Goal: Transaction & Acquisition: Purchase product/service

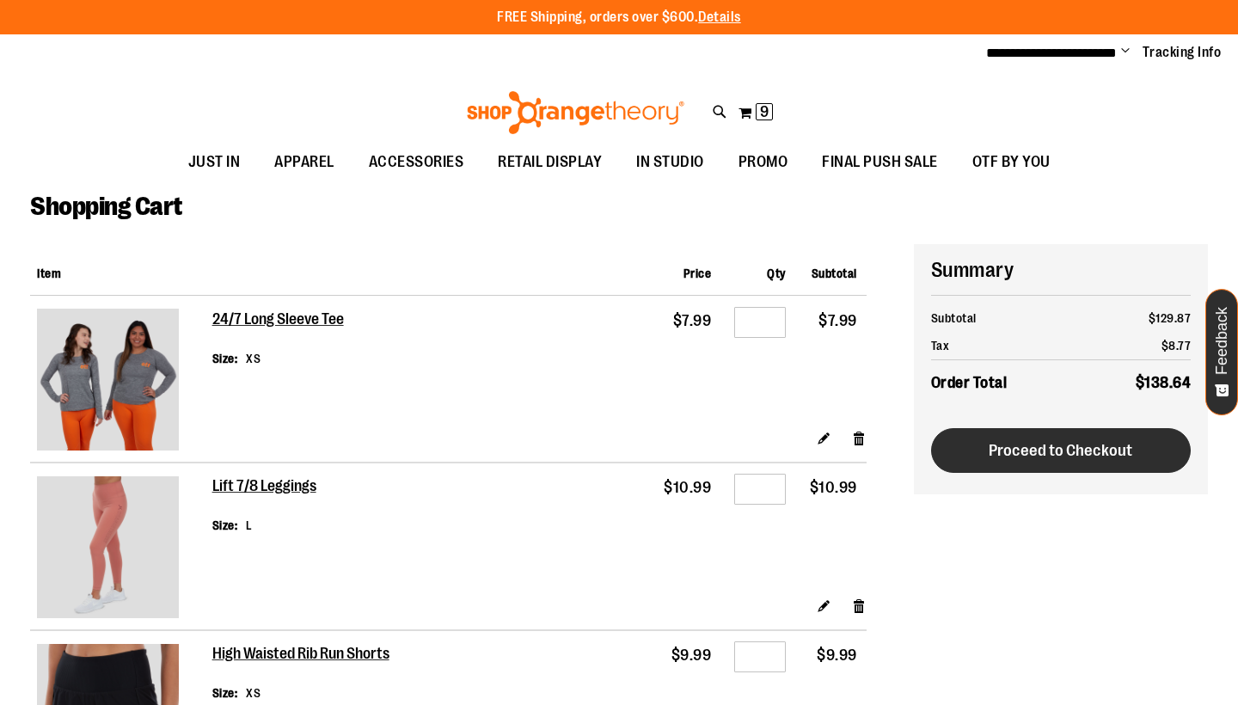
click at [1023, 447] on span "Proceed to Checkout" at bounding box center [1061, 450] width 144 height 19
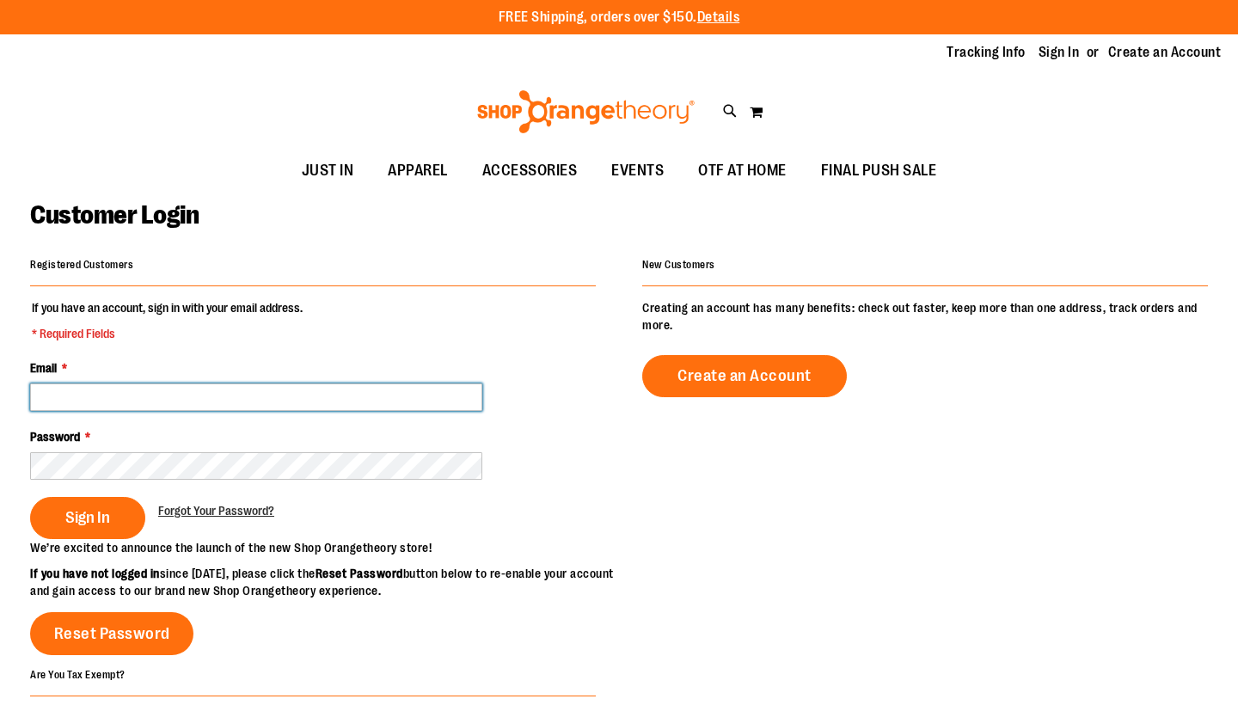
click at [204, 395] on input "Email *" at bounding box center [256, 398] width 452 height 28
type input "**********"
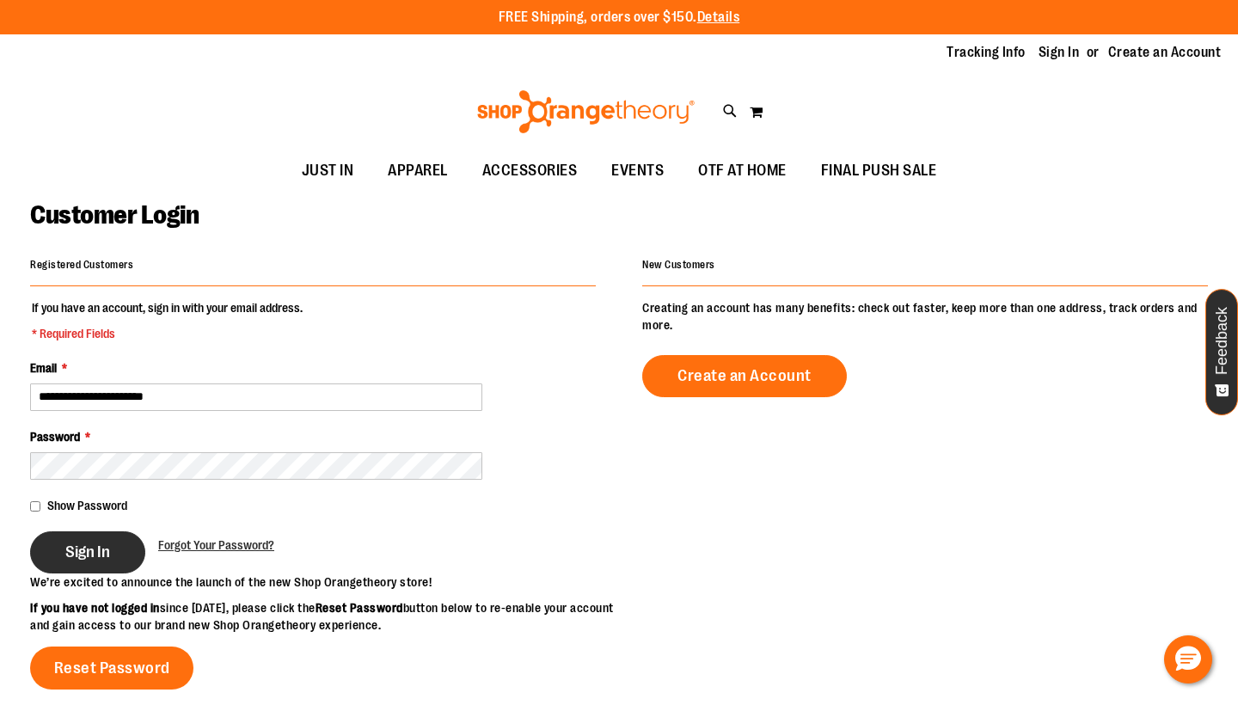
click at [105, 546] on span "Sign In" at bounding box center [87, 552] width 45 height 19
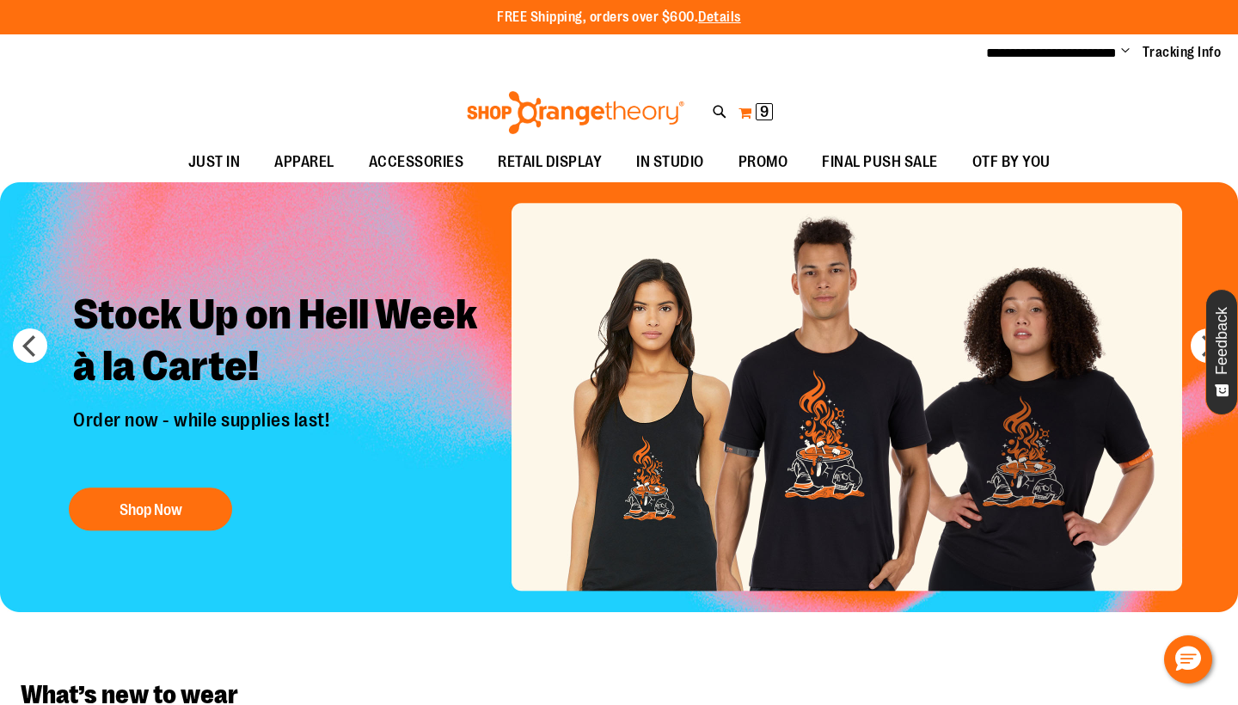
click at [764, 110] on span "9" at bounding box center [764, 111] width 9 height 17
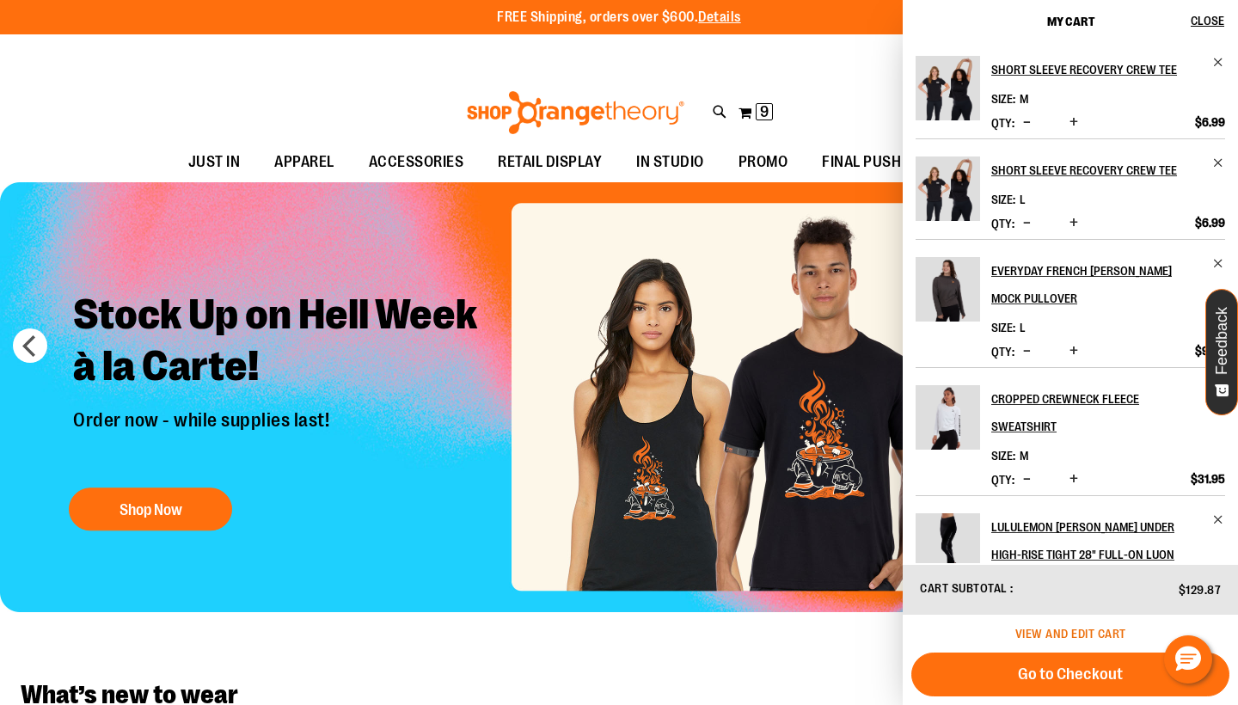
click at [1072, 635] on span "View and edit cart" at bounding box center [1071, 634] width 111 height 14
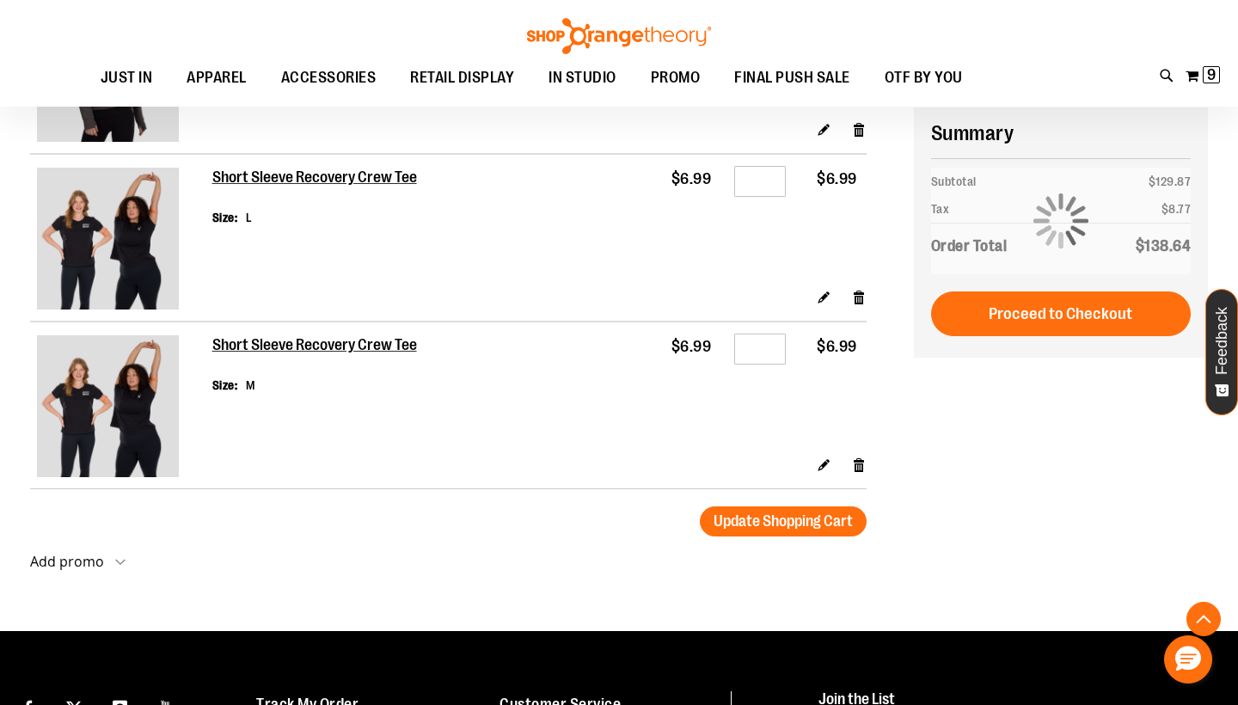
scroll to position [1314, 0]
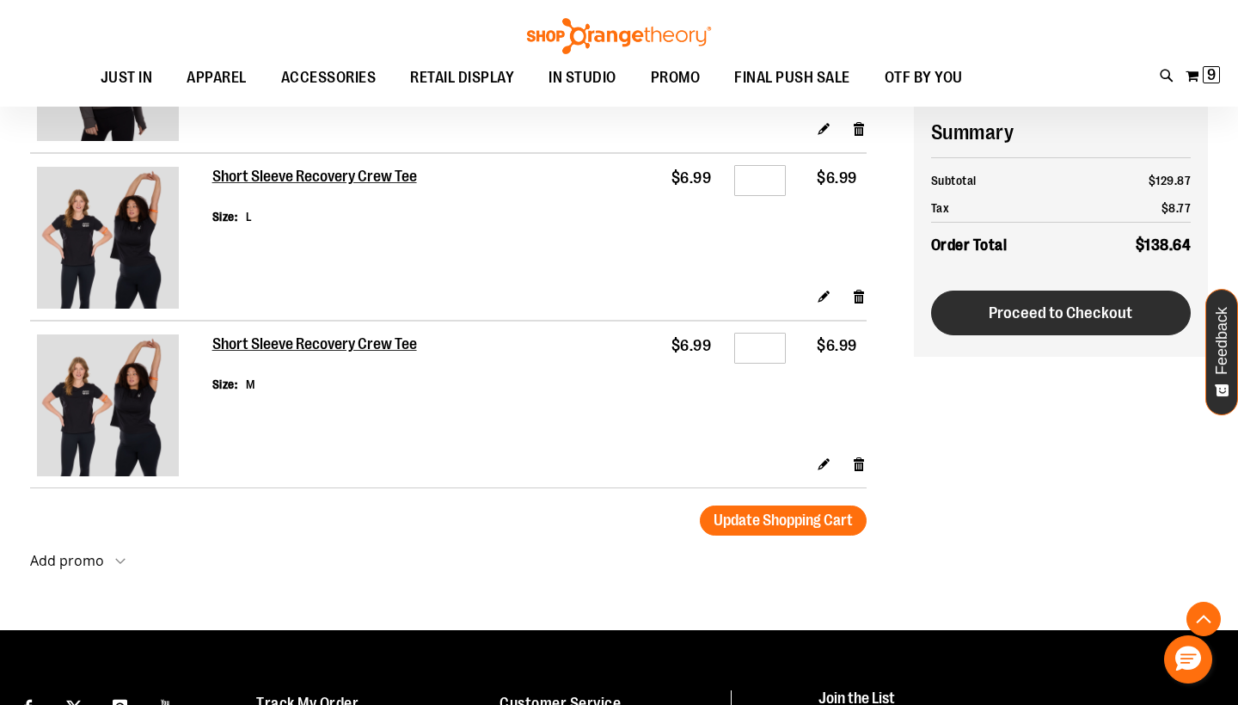
click at [1083, 310] on span "Proceed to Checkout" at bounding box center [1061, 313] width 144 height 19
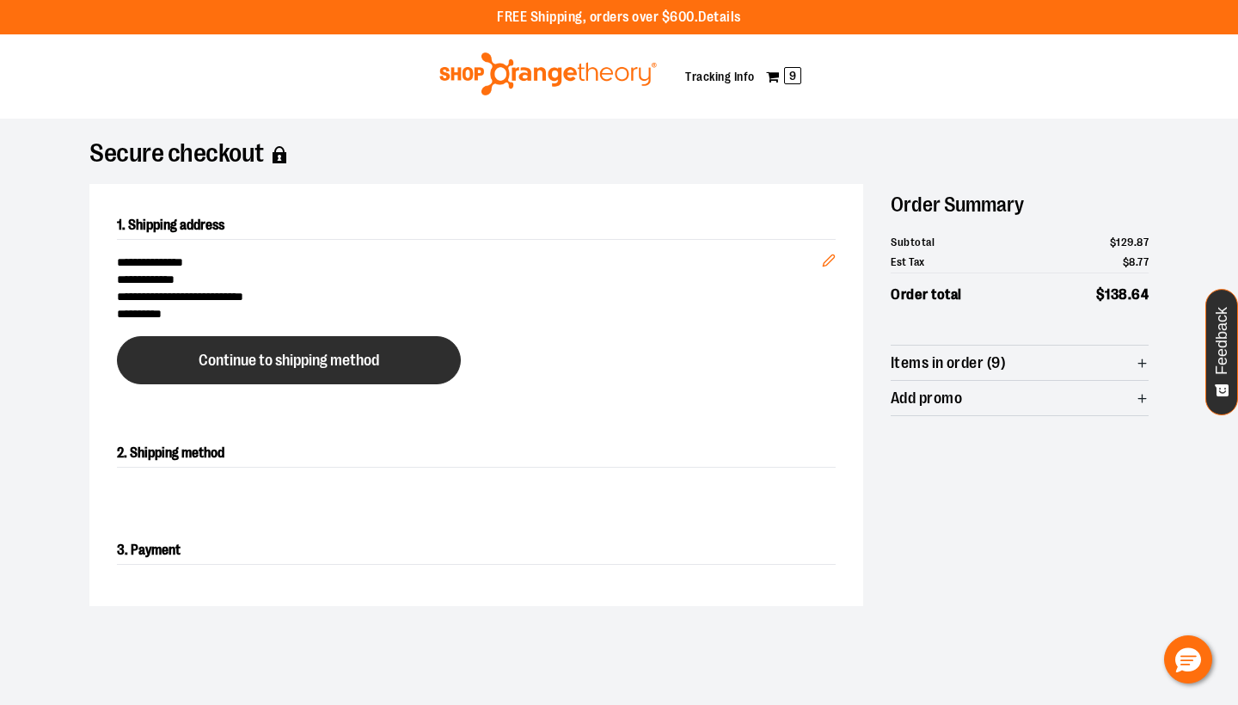
click at [371, 364] on span "Continue to shipping method" at bounding box center [289, 361] width 181 height 16
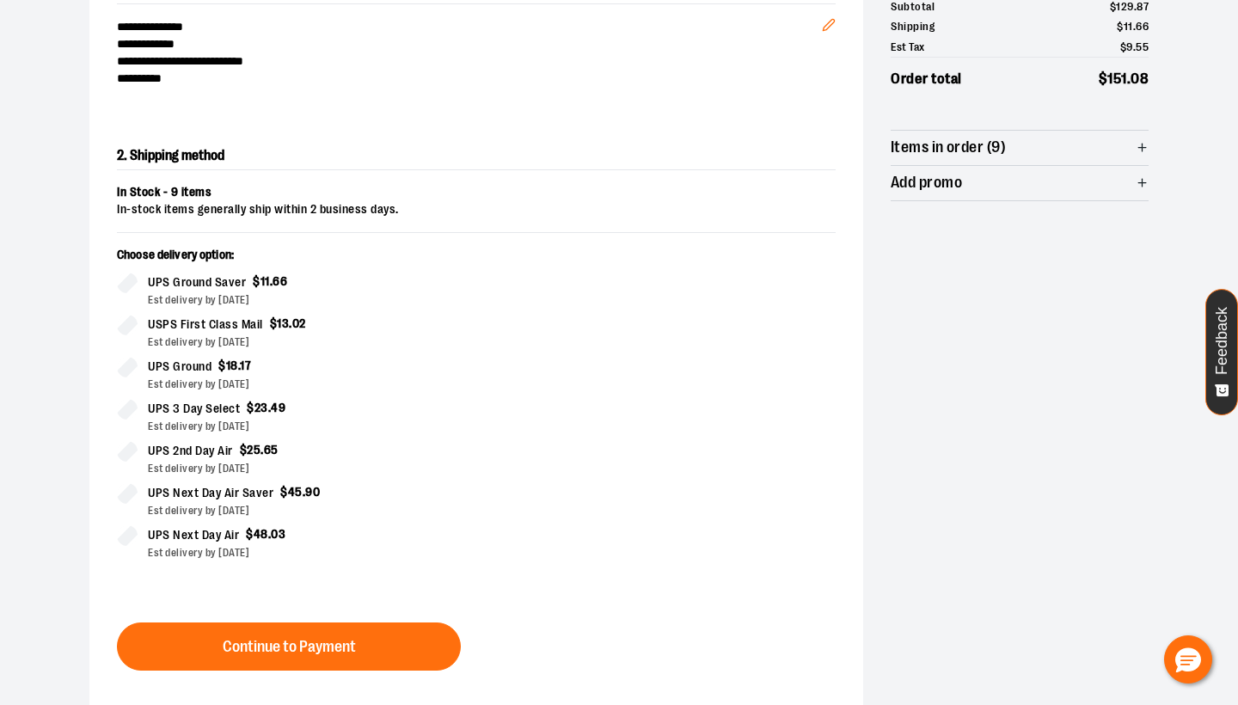
scroll to position [238, 0]
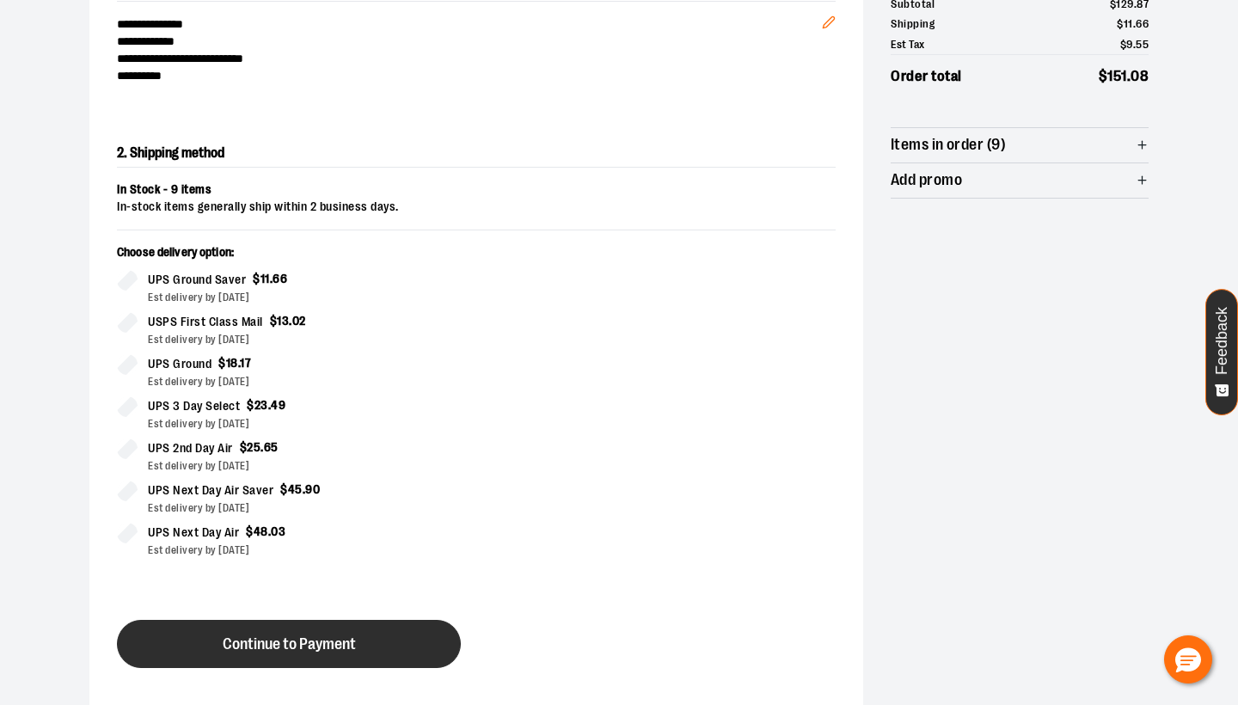
click at [289, 636] on span "Continue to Payment" at bounding box center [289, 644] width 133 height 16
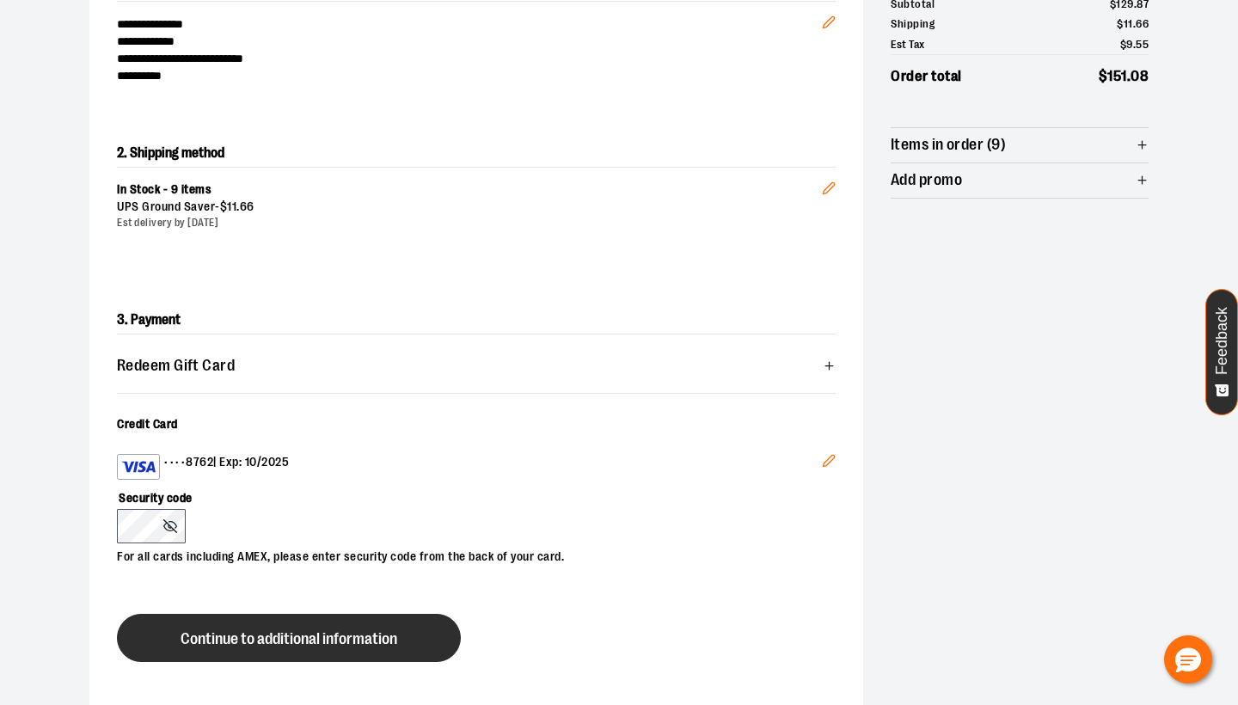
click at [286, 635] on span "Continue to additional information" at bounding box center [289, 639] width 217 height 16
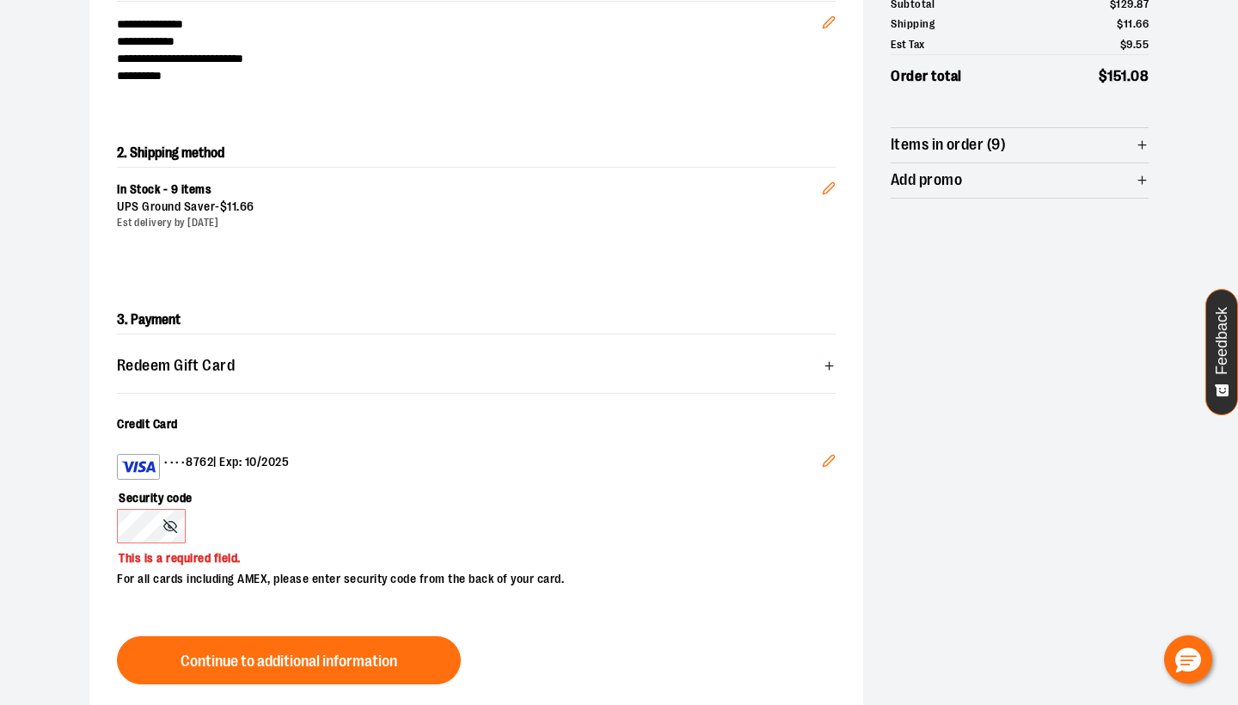
click at [143, 463] on img at bounding box center [138, 467] width 34 height 21
click at [198, 465] on div "•••• 8762 | Exp: 10/2025" at bounding box center [469, 467] width 705 height 26
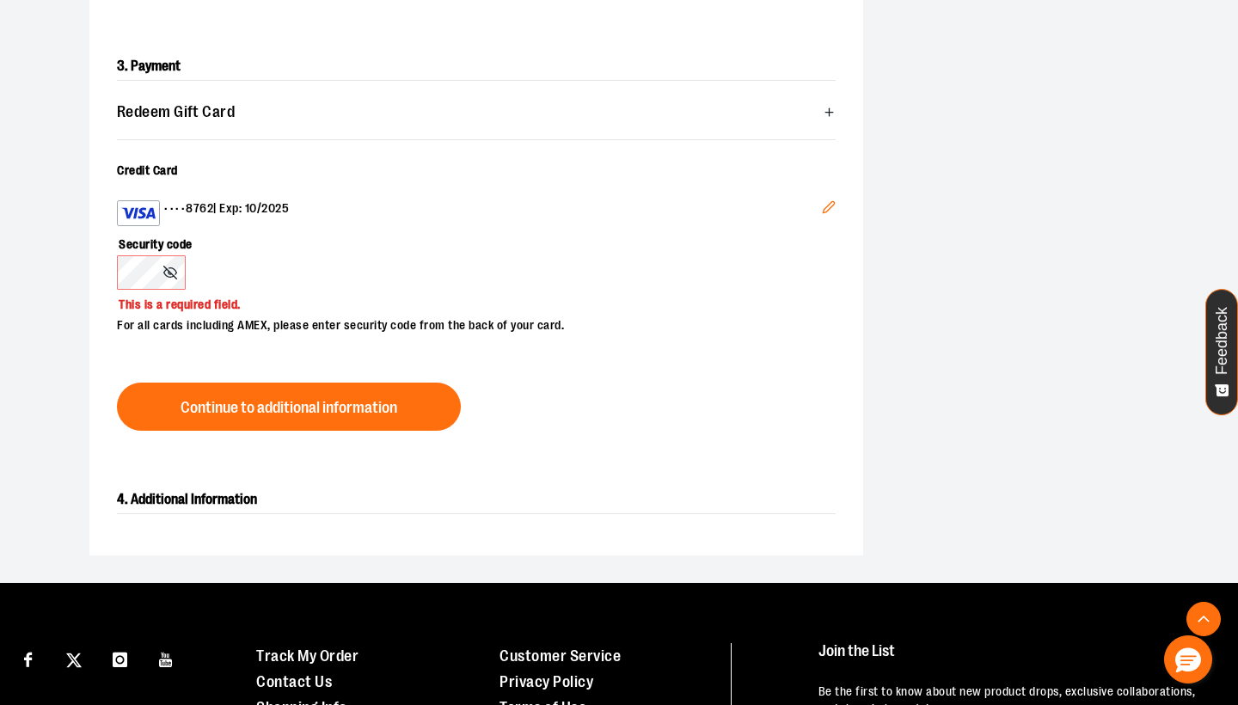
scroll to position [502, 0]
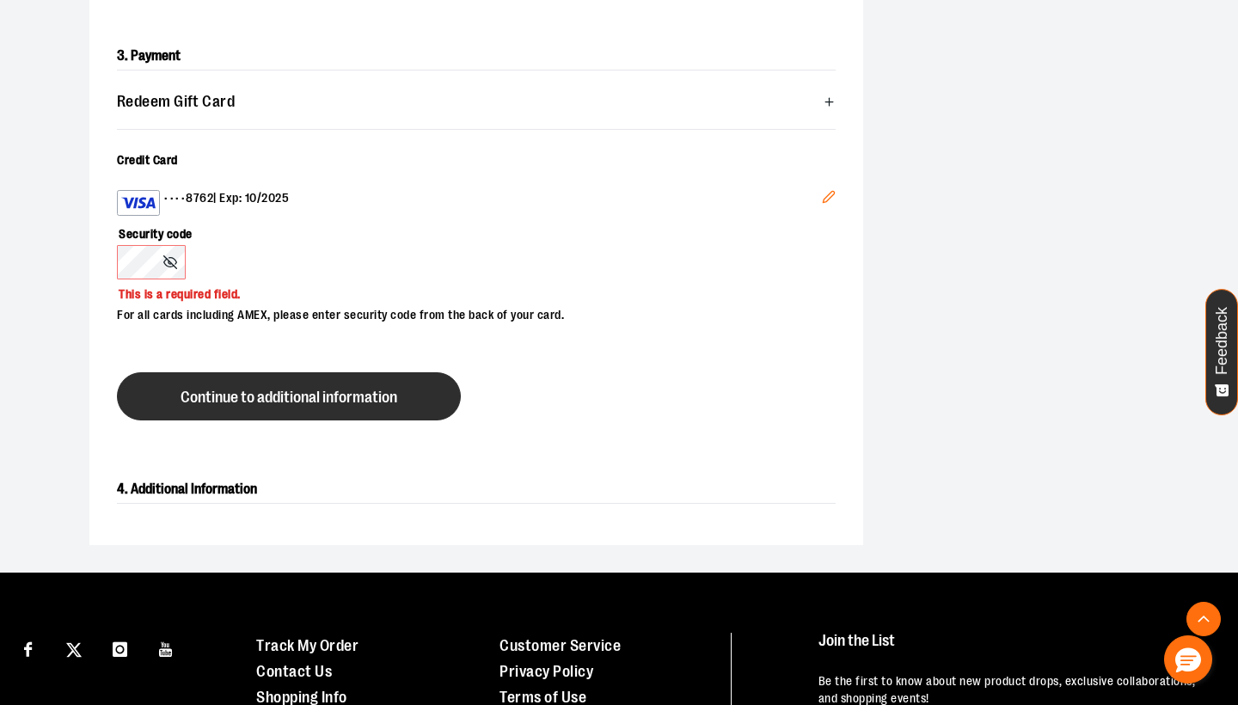
click at [192, 392] on span "Continue to additional information" at bounding box center [289, 398] width 217 height 16
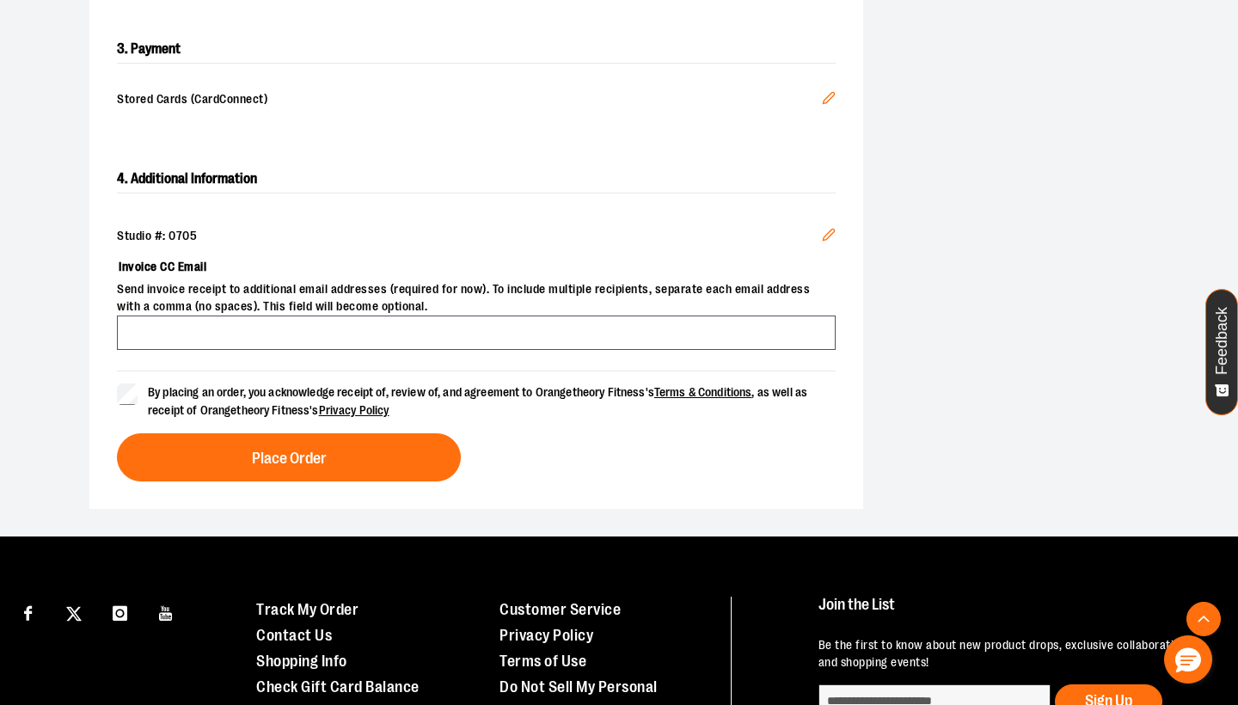
scroll to position [558, 0]
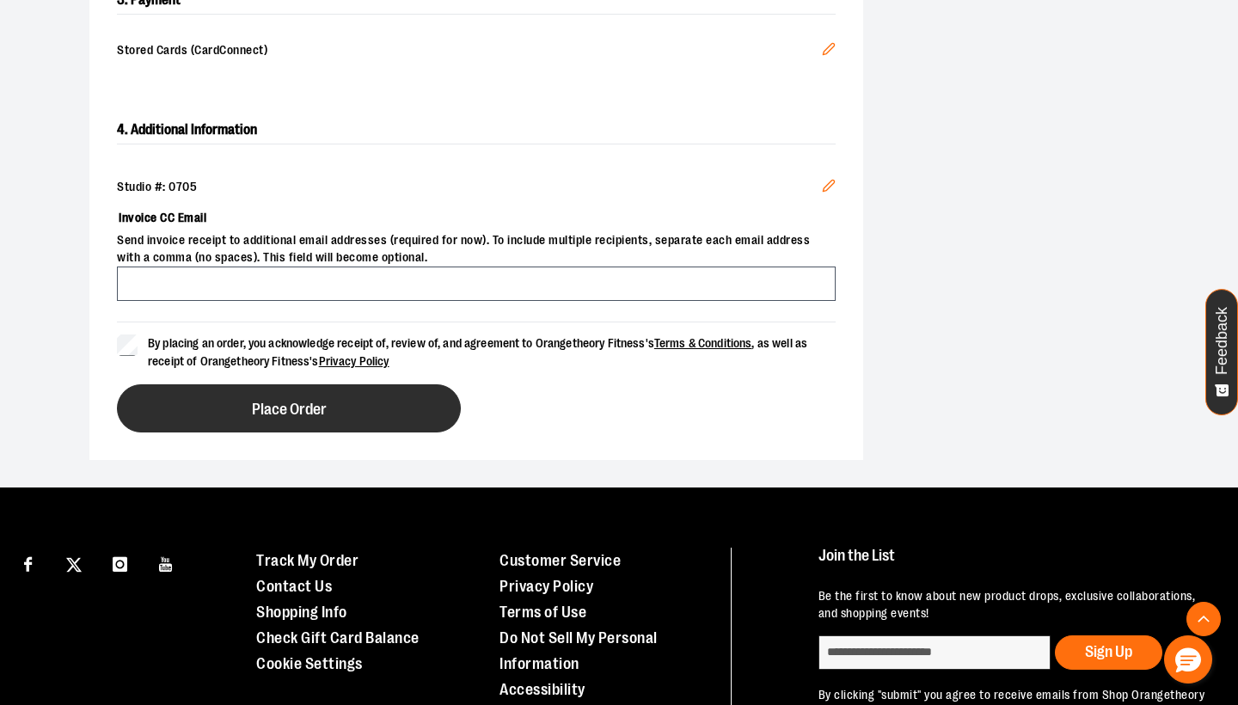
click at [322, 414] on span "Place Order" at bounding box center [289, 410] width 75 height 16
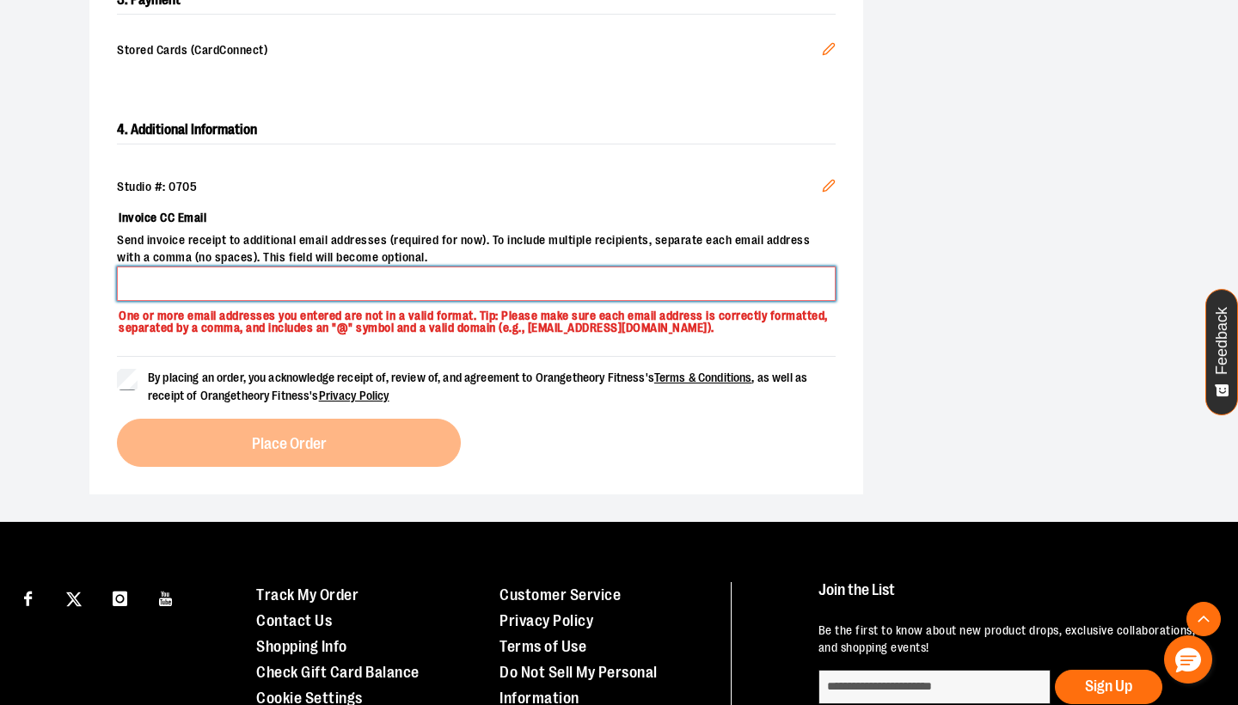
click at [285, 285] on input "Invoice CC Email" at bounding box center [476, 284] width 719 height 34
type input "**********"
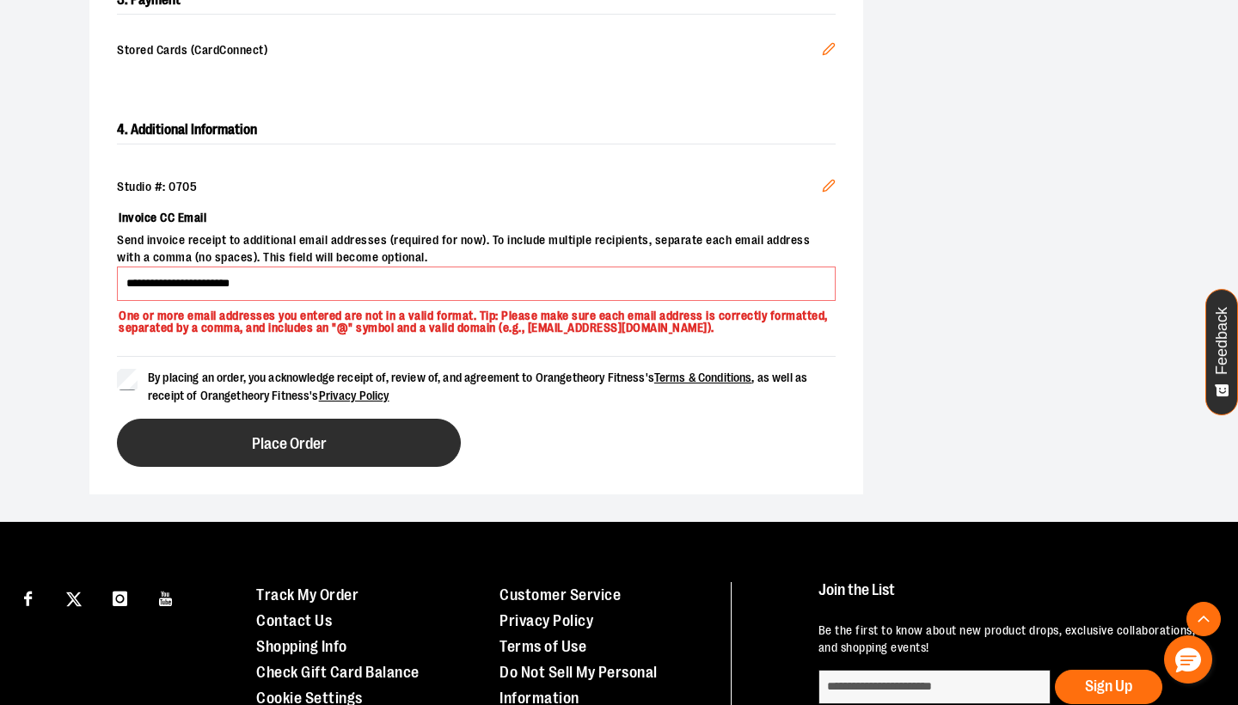
click at [310, 452] on span "Place Order" at bounding box center [289, 444] width 75 height 16
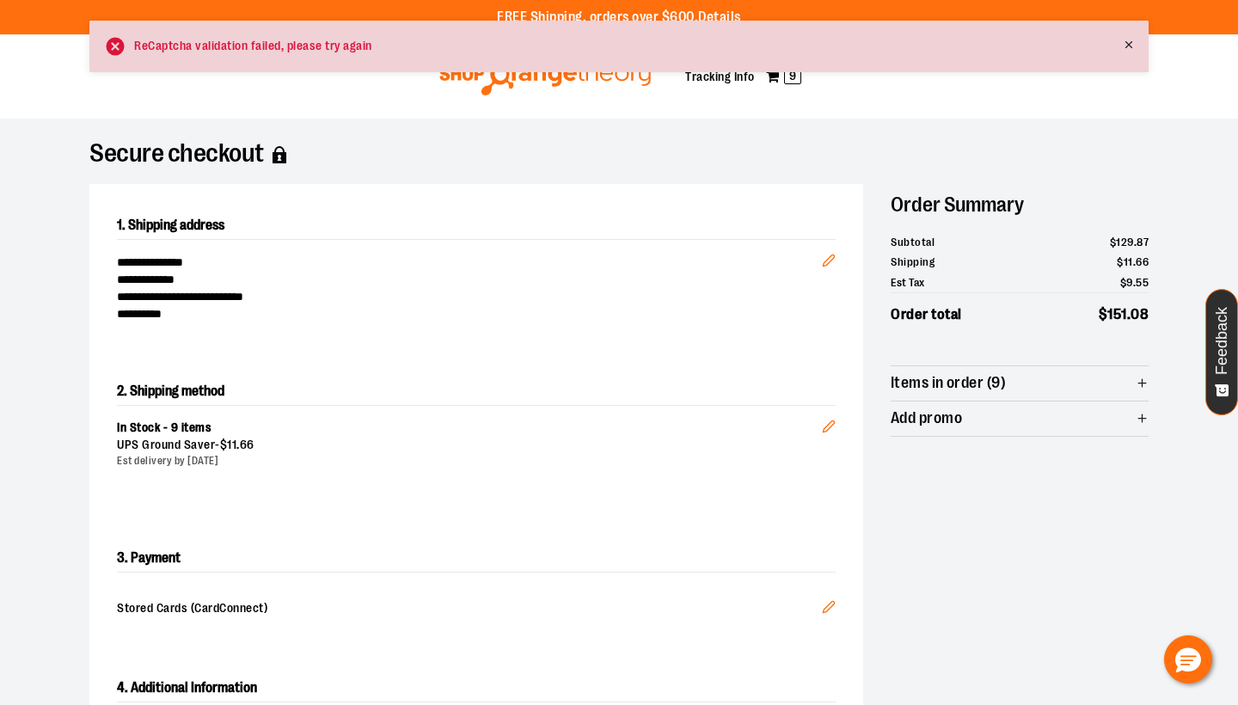
scroll to position [0, 0]
click at [931, 111] on div "Toggle Nav My Cart 9 Tracking Info" at bounding box center [619, 76] width 1238 height 84
click at [1129, 46] on icon at bounding box center [1129, 45] width 12 height 12
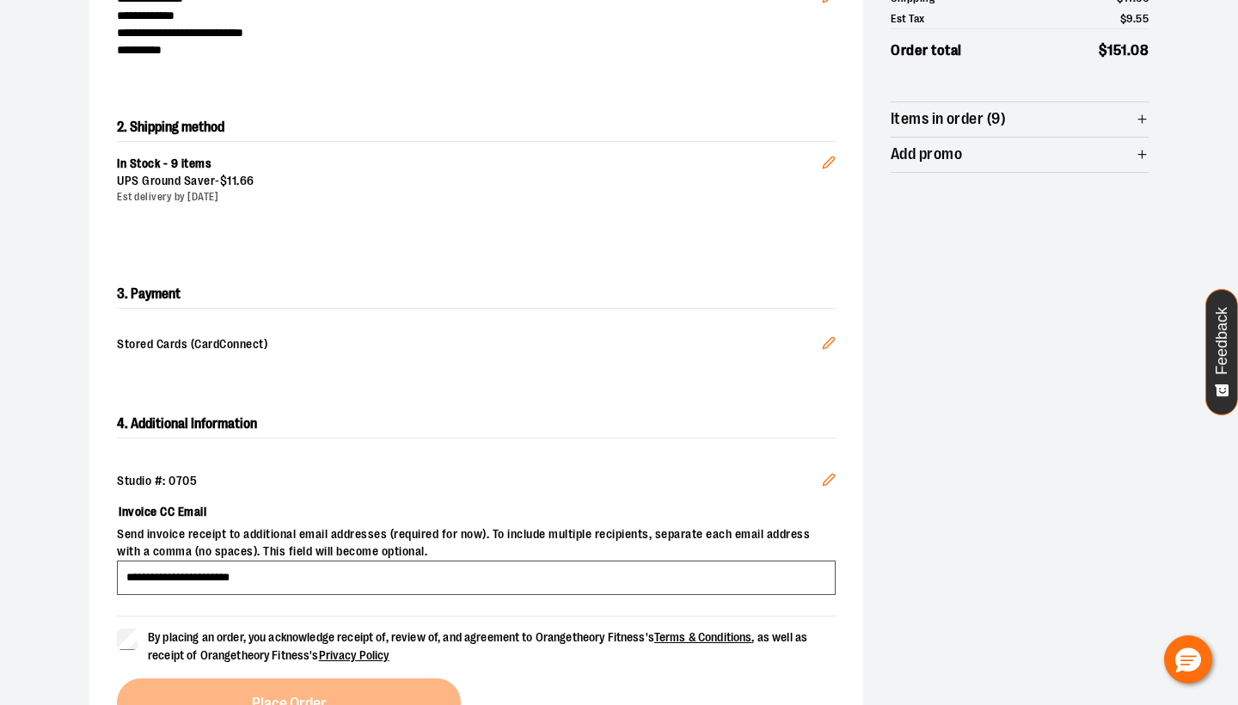
scroll to position [265, 0]
click at [160, 295] on h2 "3. Payment" at bounding box center [476, 293] width 719 height 28
click at [831, 340] on icon "Edit" at bounding box center [829, 342] width 14 height 14
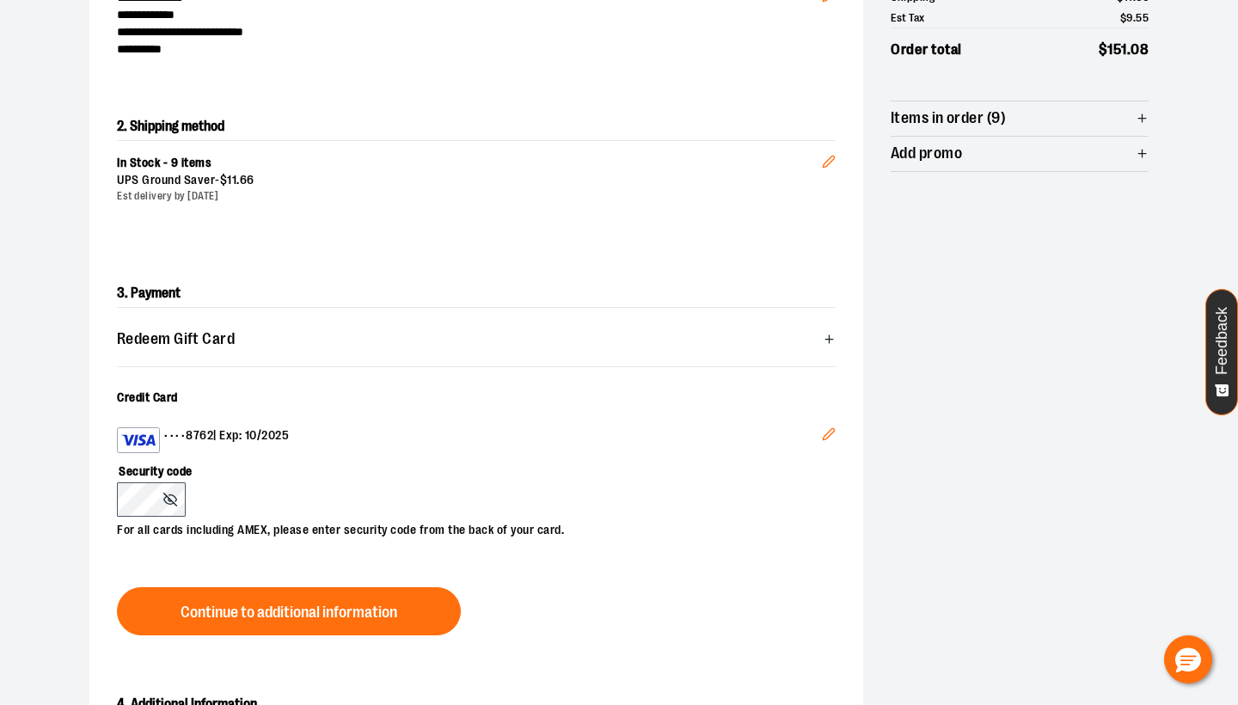
click at [835, 433] on icon "Edit" at bounding box center [829, 434] width 14 height 14
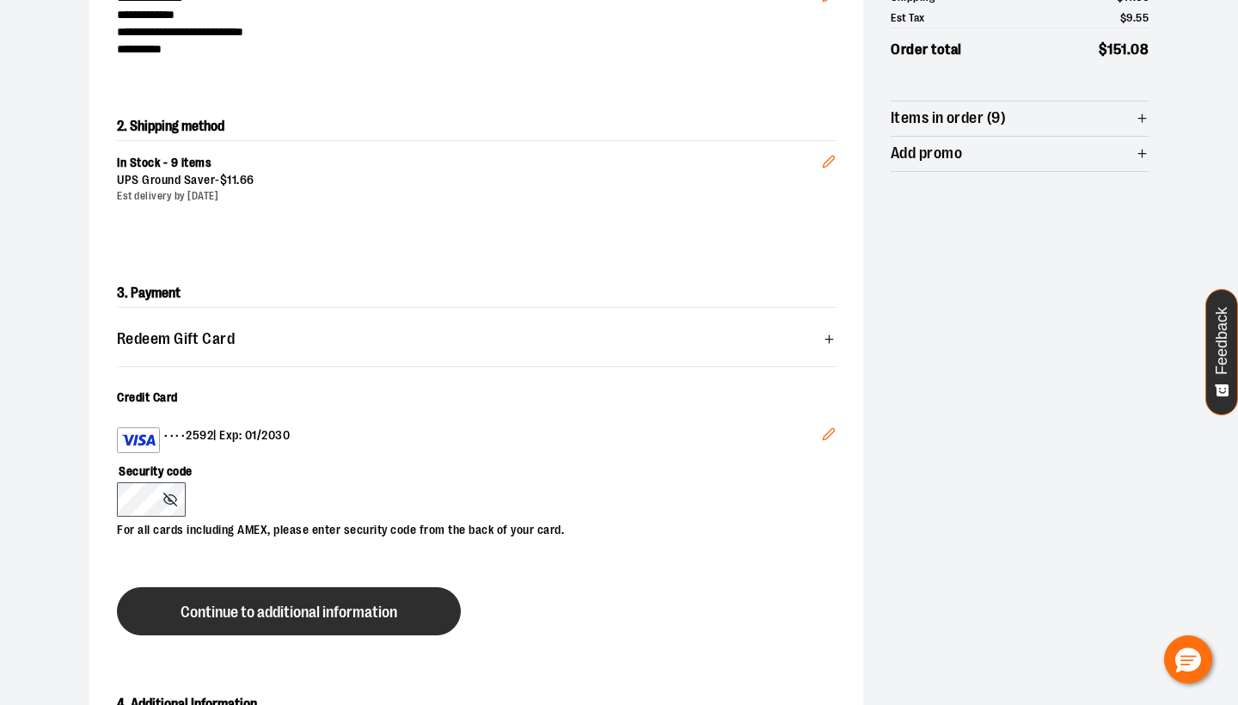
click at [214, 611] on span "Continue to additional information" at bounding box center [289, 613] width 217 height 16
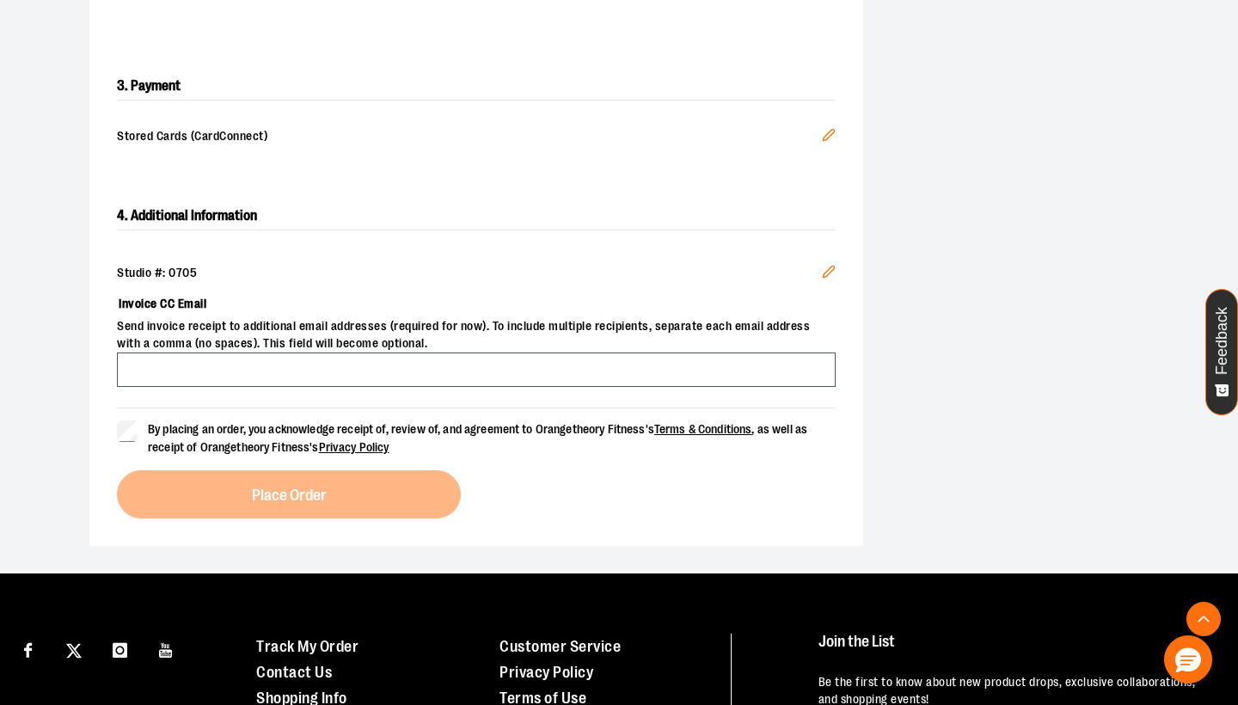
scroll to position [494, 0]
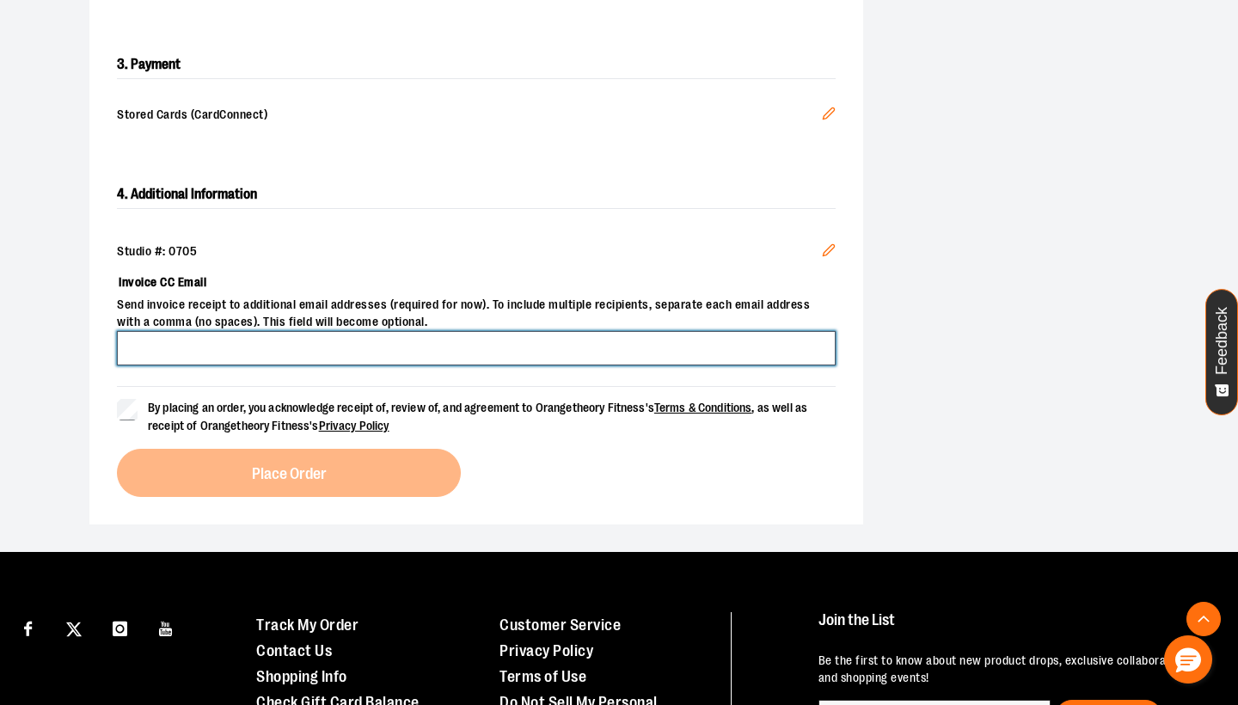
click at [175, 347] on input "Invoice CC Email" at bounding box center [476, 348] width 719 height 34
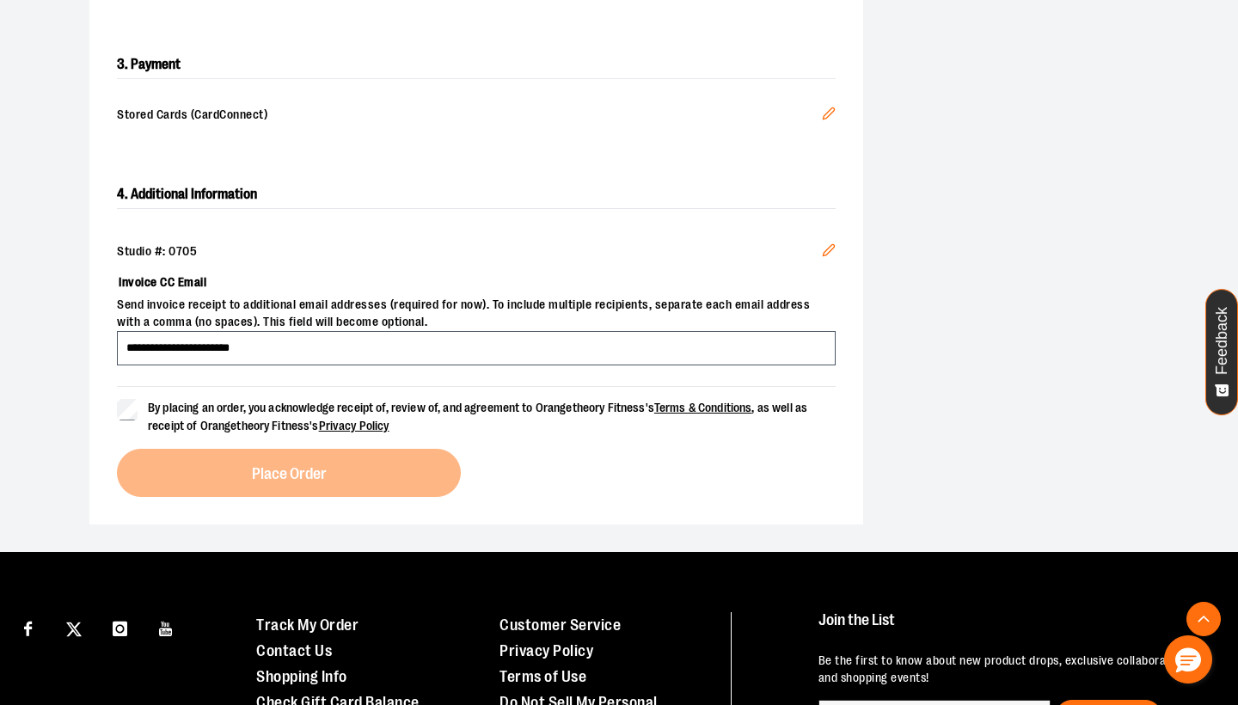
click at [122, 418] on label "By placing an order, you acknowledge receipt of, review of, and agreement to Or…" at bounding box center [476, 417] width 719 height 36
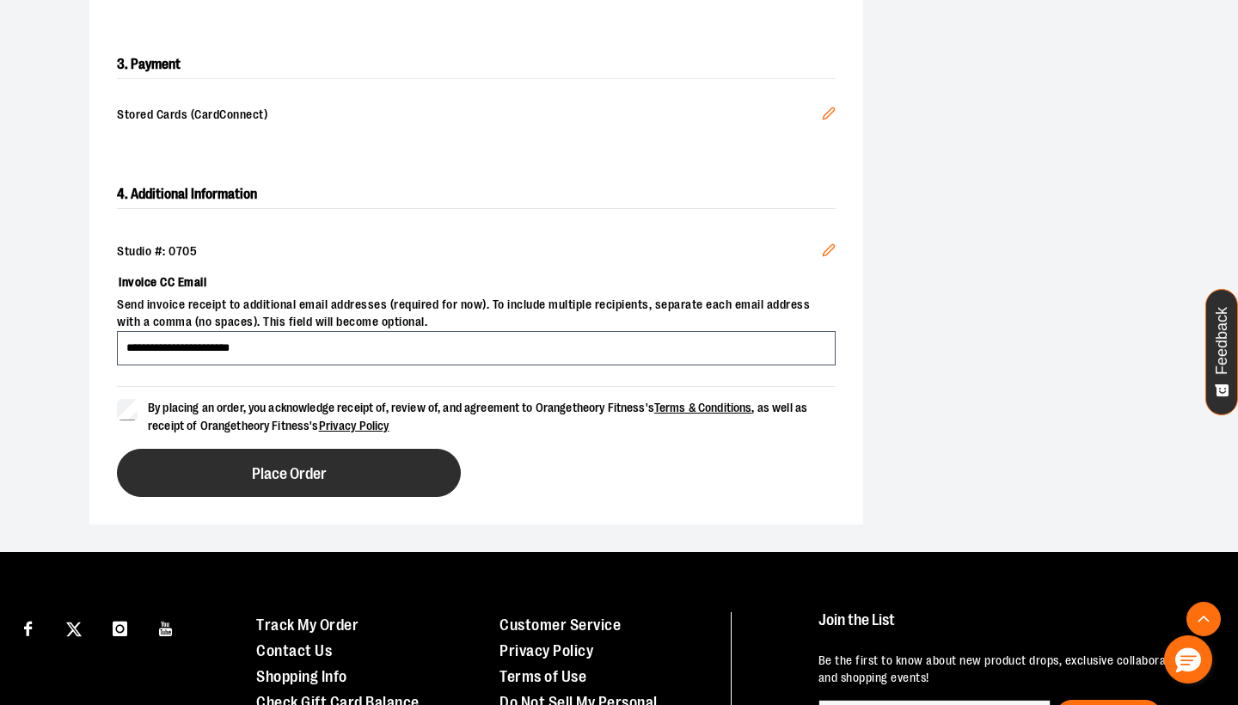
click at [390, 478] on button "Place Order" at bounding box center [289, 473] width 344 height 48
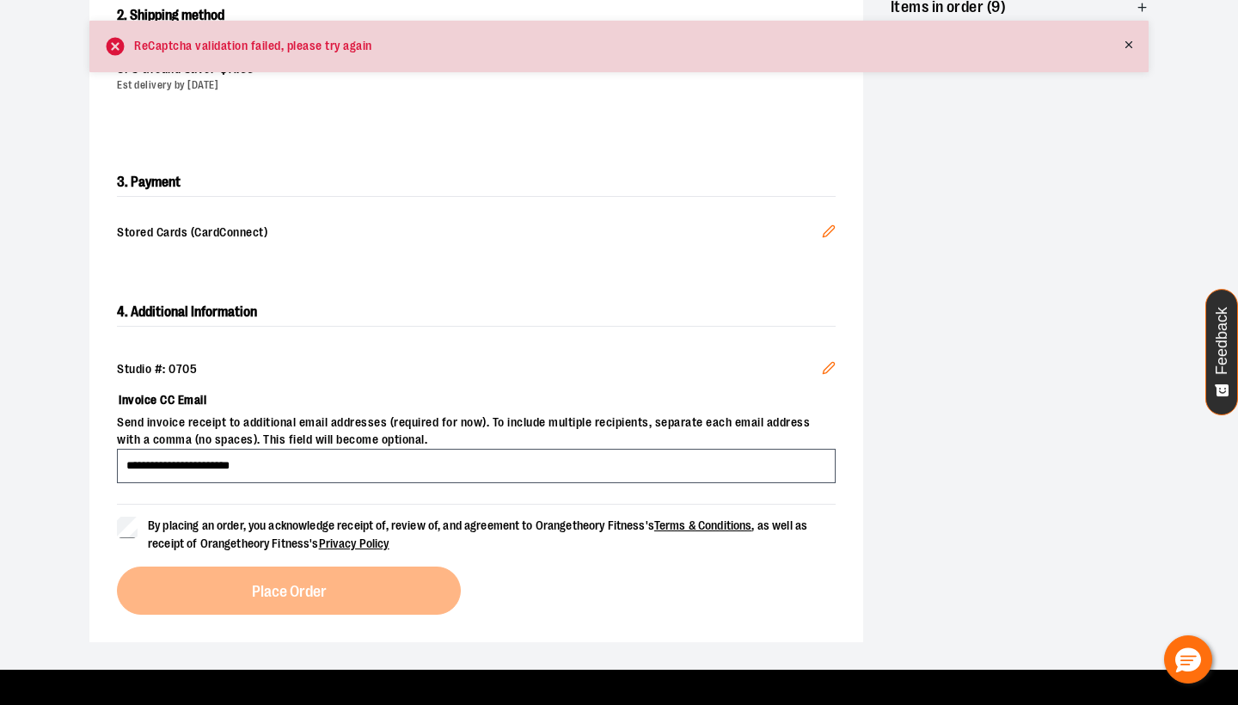
scroll to position [377, 0]
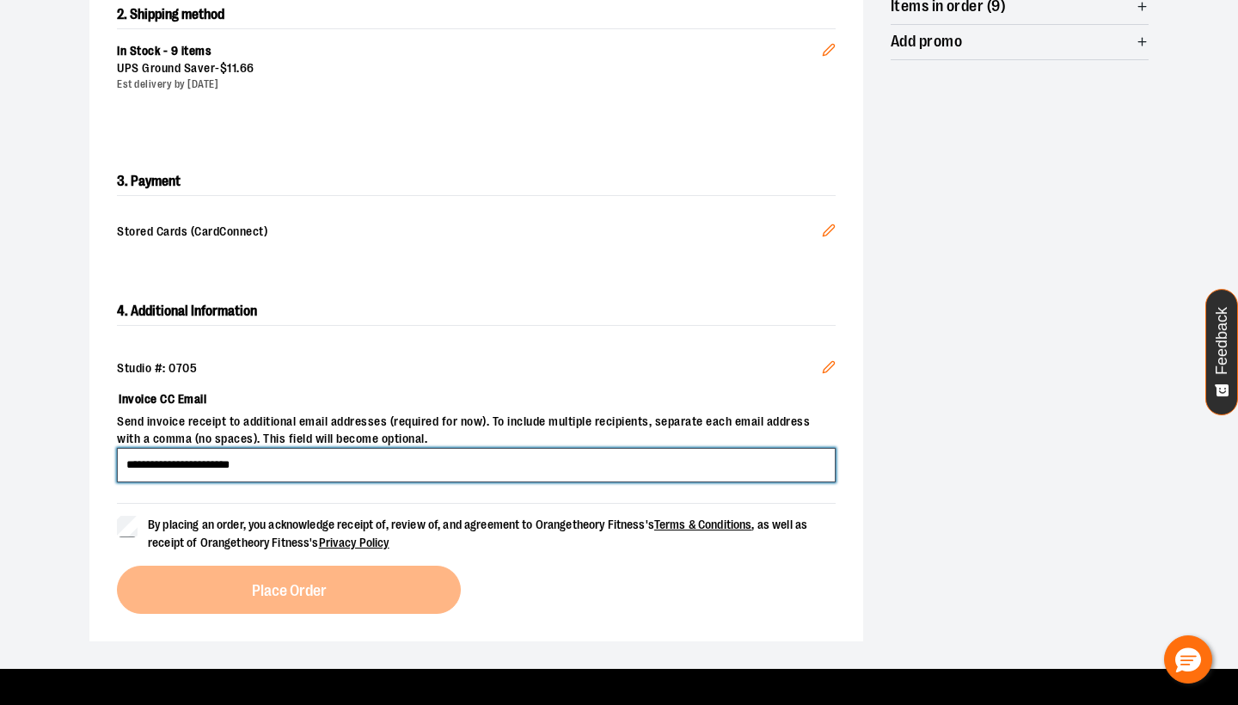
click at [264, 471] on input "**********" at bounding box center [476, 465] width 719 height 34
type input "*"
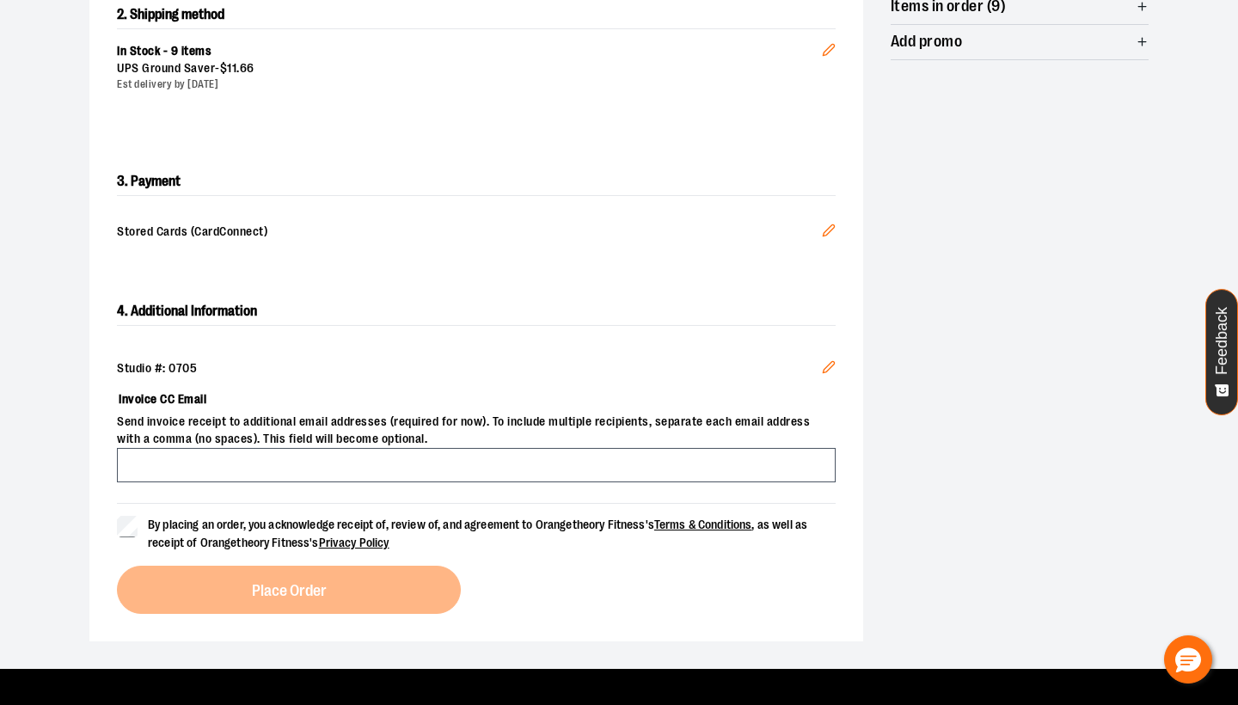
click at [827, 230] on icon "Edit" at bounding box center [829, 231] width 14 height 14
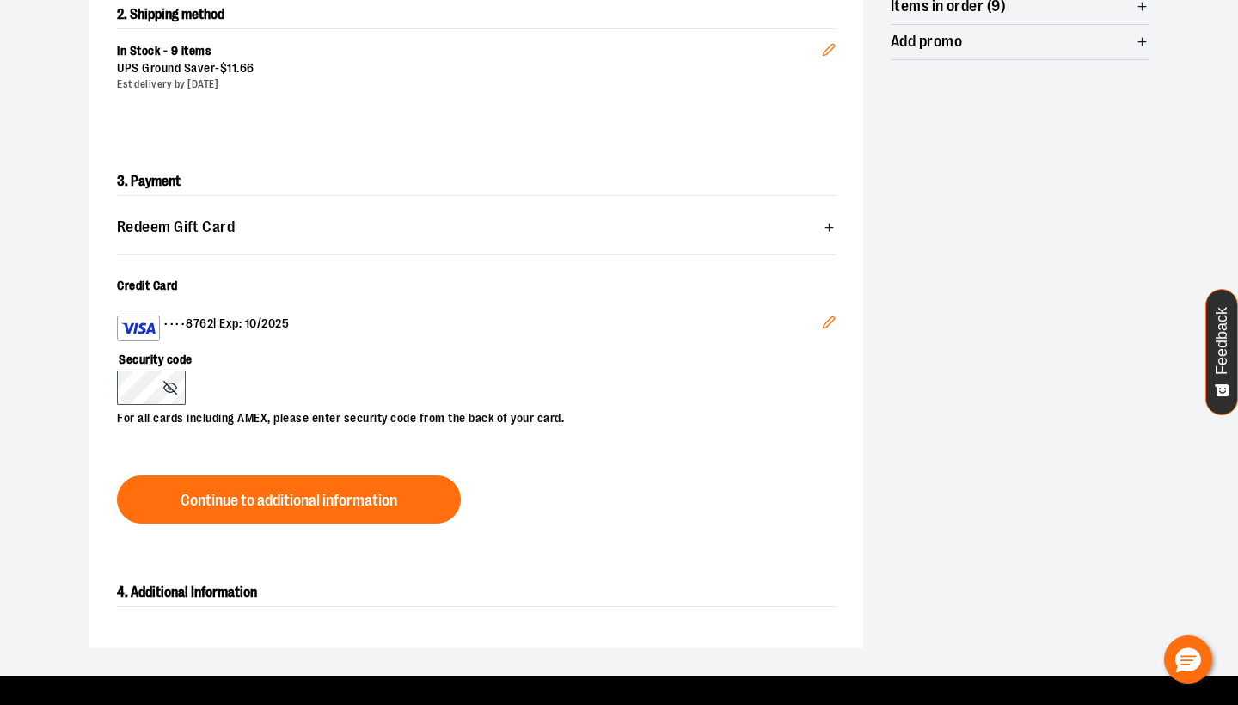
click at [826, 322] on icon "Edit" at bounding box center [828, 322] width 11 height 11
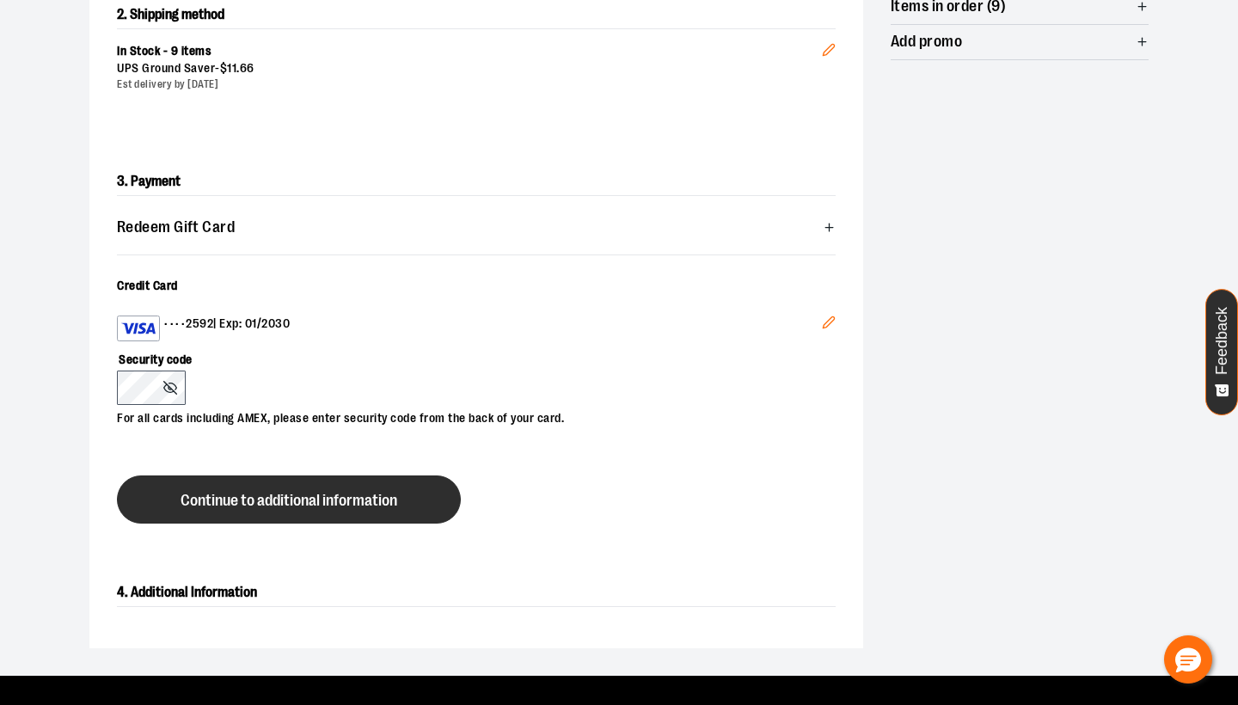
click at [305, 488] on button "Continue to additional information" at bounding box center [289, 500] width 344 height 48
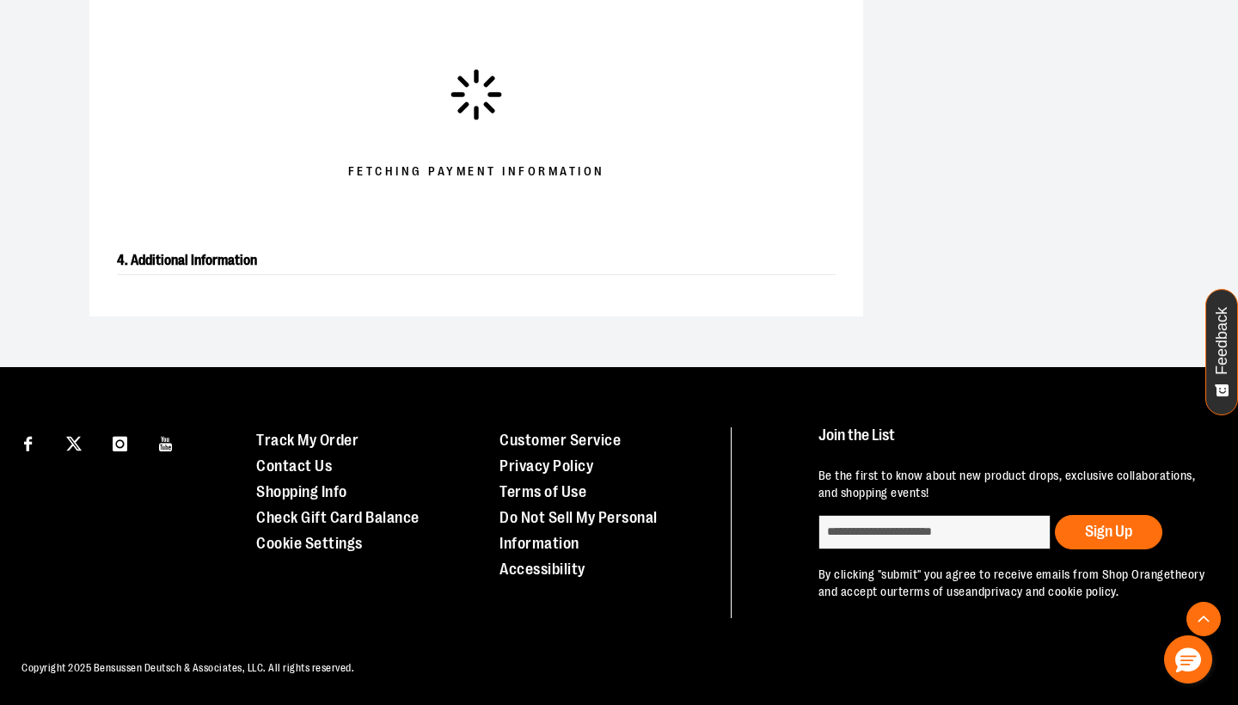
scroll to position [576, 0]
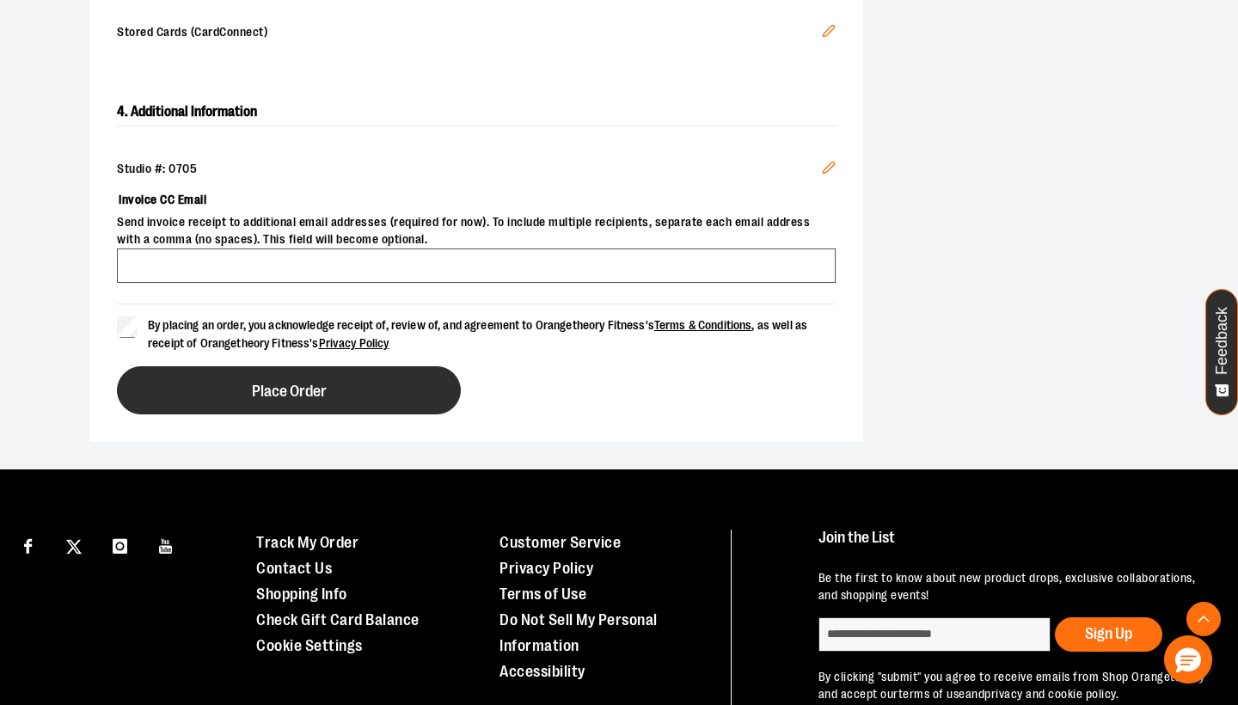
click at [257, 403] on button "Place Order" at bounding box center [289, 390] width 344 height 48
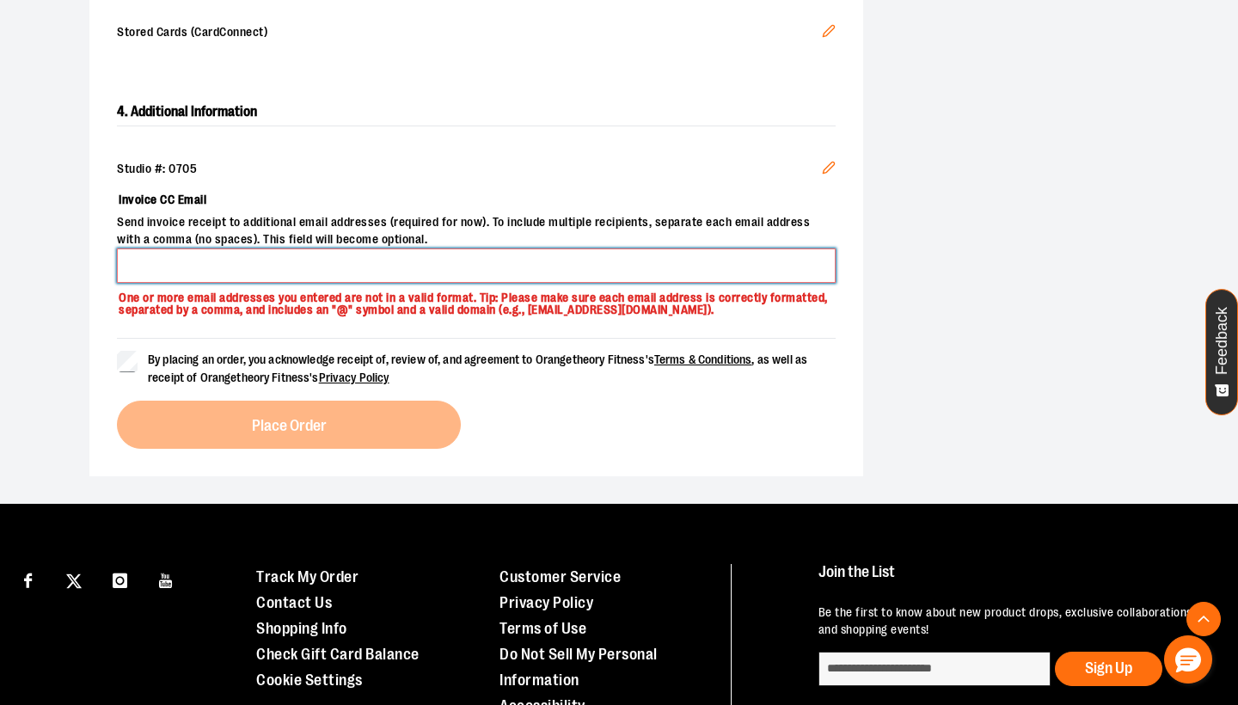
click at [221, 266] on input "Invoice CC Email" at bounding box center [476, 266] width 719 height 34
click at [370, 257] on input "**********" at bounding box center [476, 266] width 719 height 34
type input "**********"
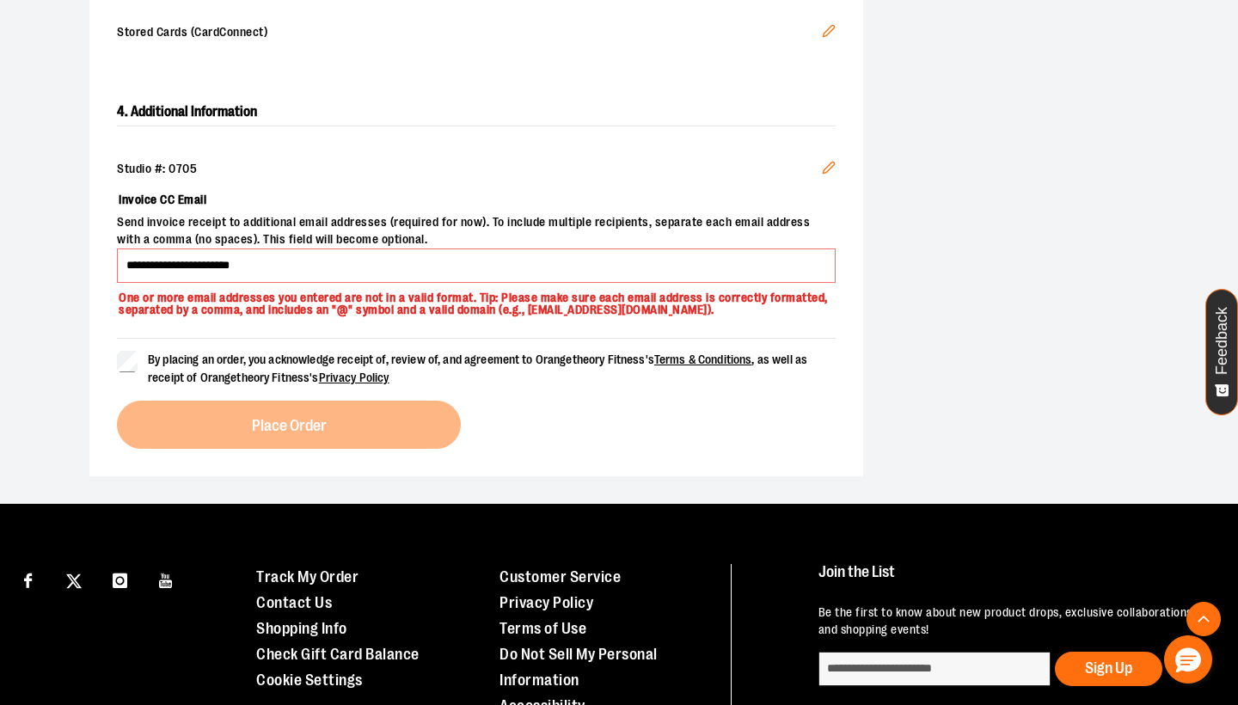
click at [306, 384] on span "By placing an order, you acknowledge receipt of, review of, and agreement to Or…" at bounding box center [478, 369] width 660 height 32
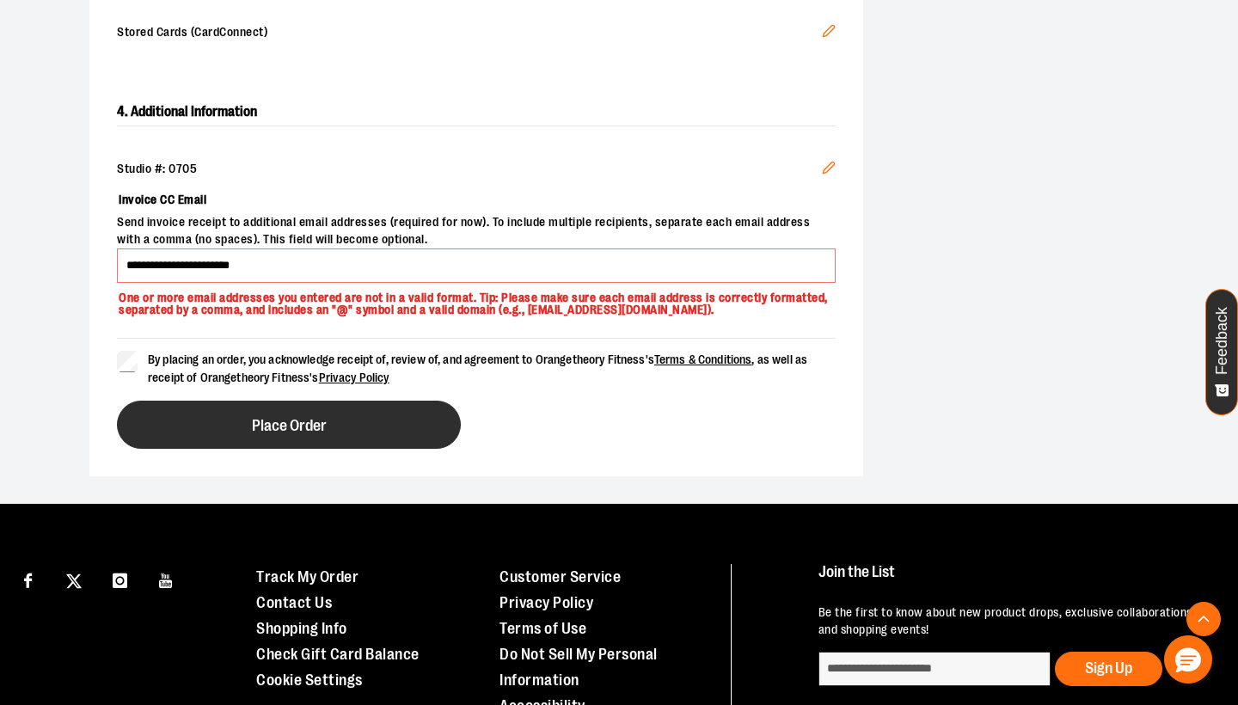
click at [239, 449] on button "Place Order" at bounding box center [289, 425] width 344 height 48
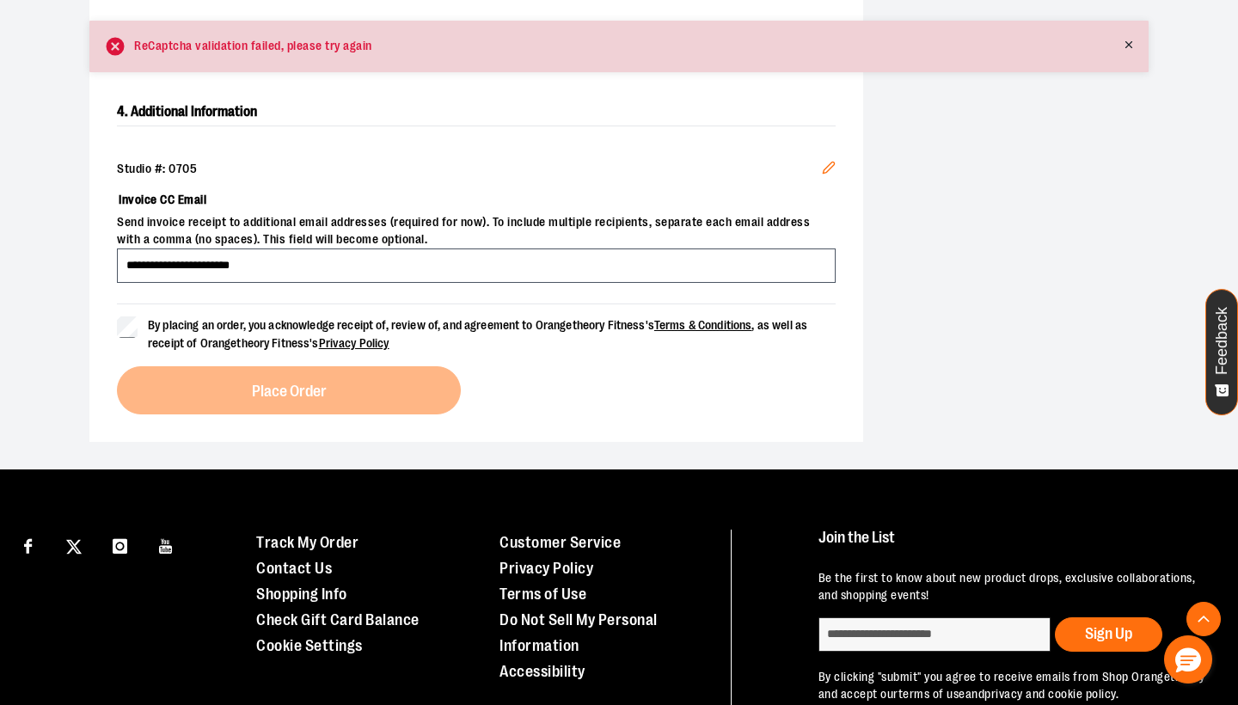
click at [1130, 46] on line at bounding box center [1129, 44] width 6 height 6
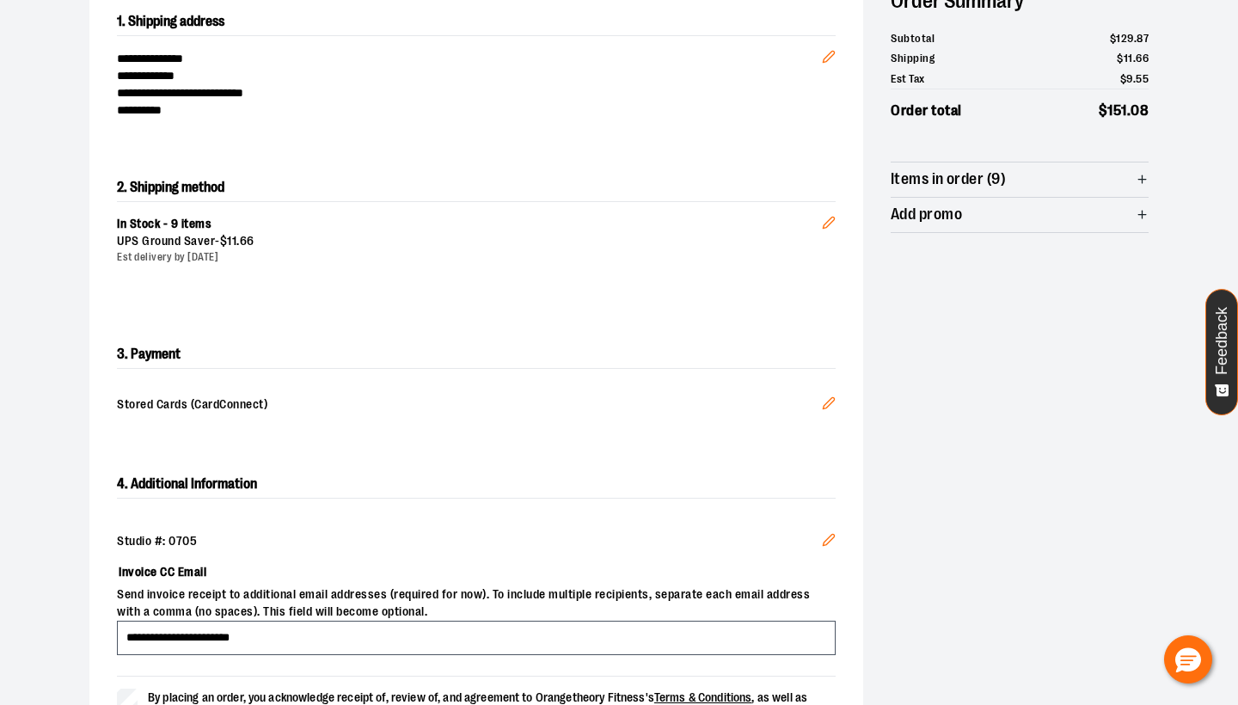
scroll to position [203, 0]
click at [833, 405] on icon "Edit" at bounding box center [829, 404] width 14 height 14
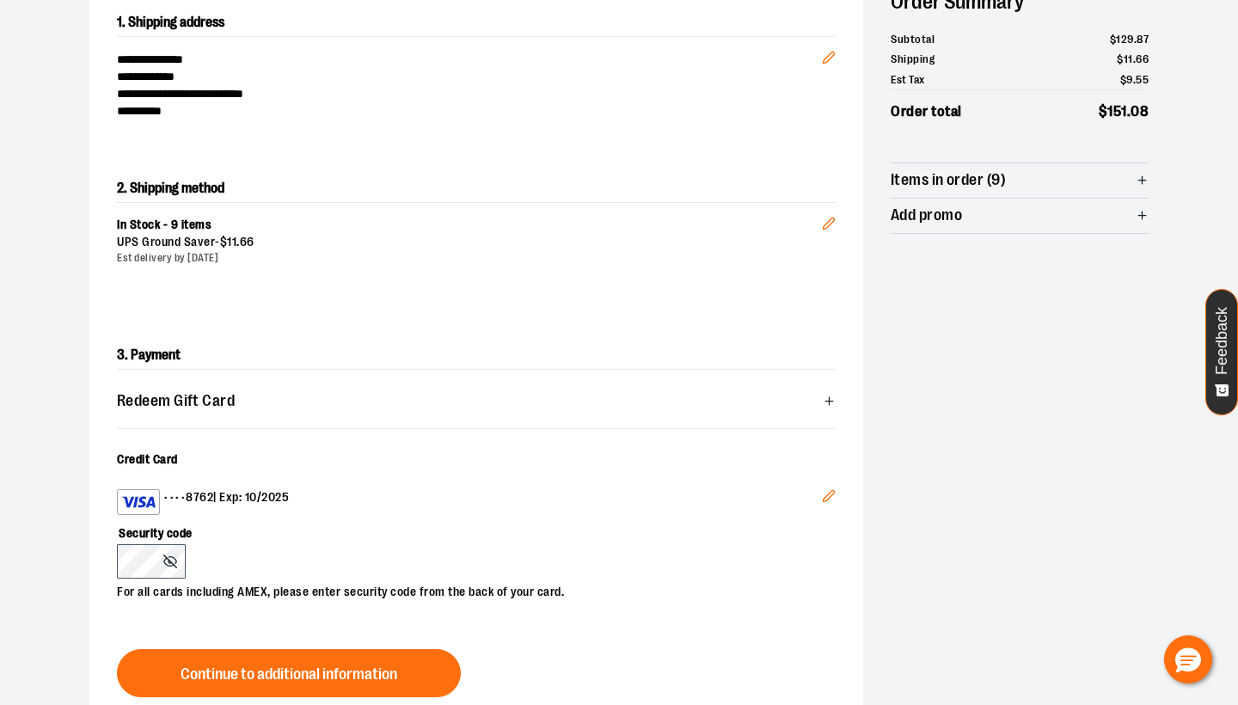
click at [832, 500] on icon "Edit" at bounding box center [829, 496] width 14 height 14
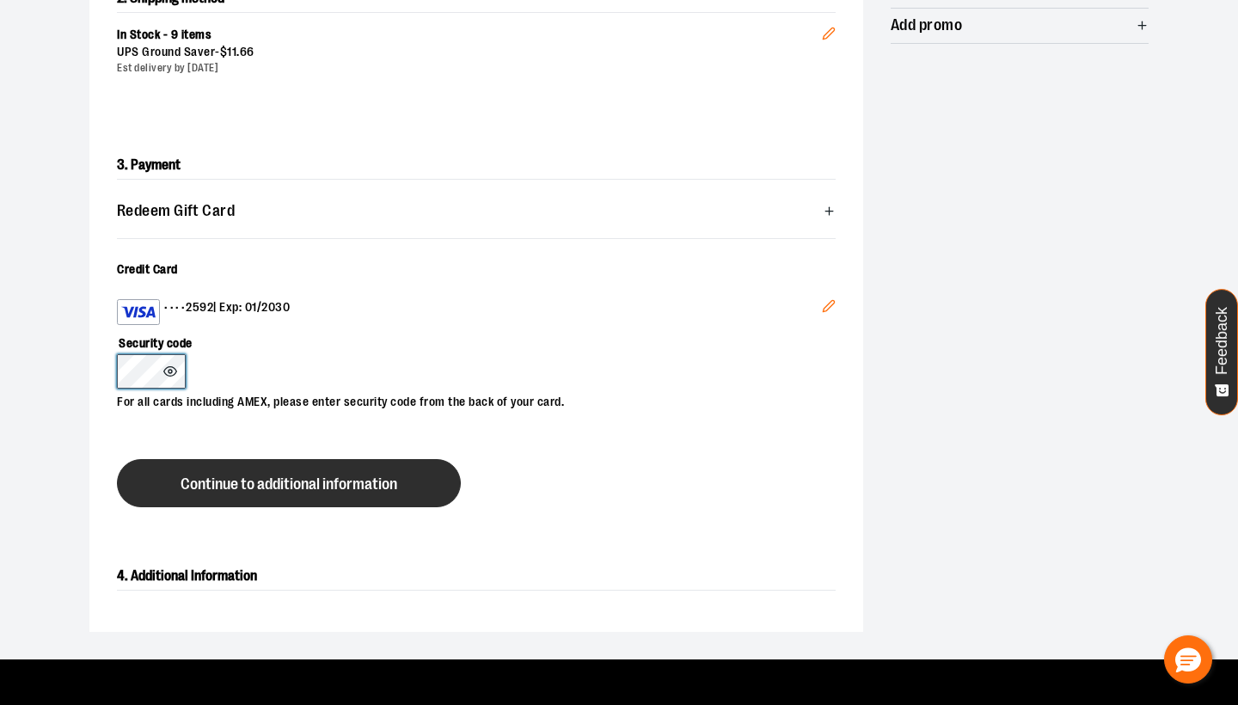
scroll to position [395, 0]
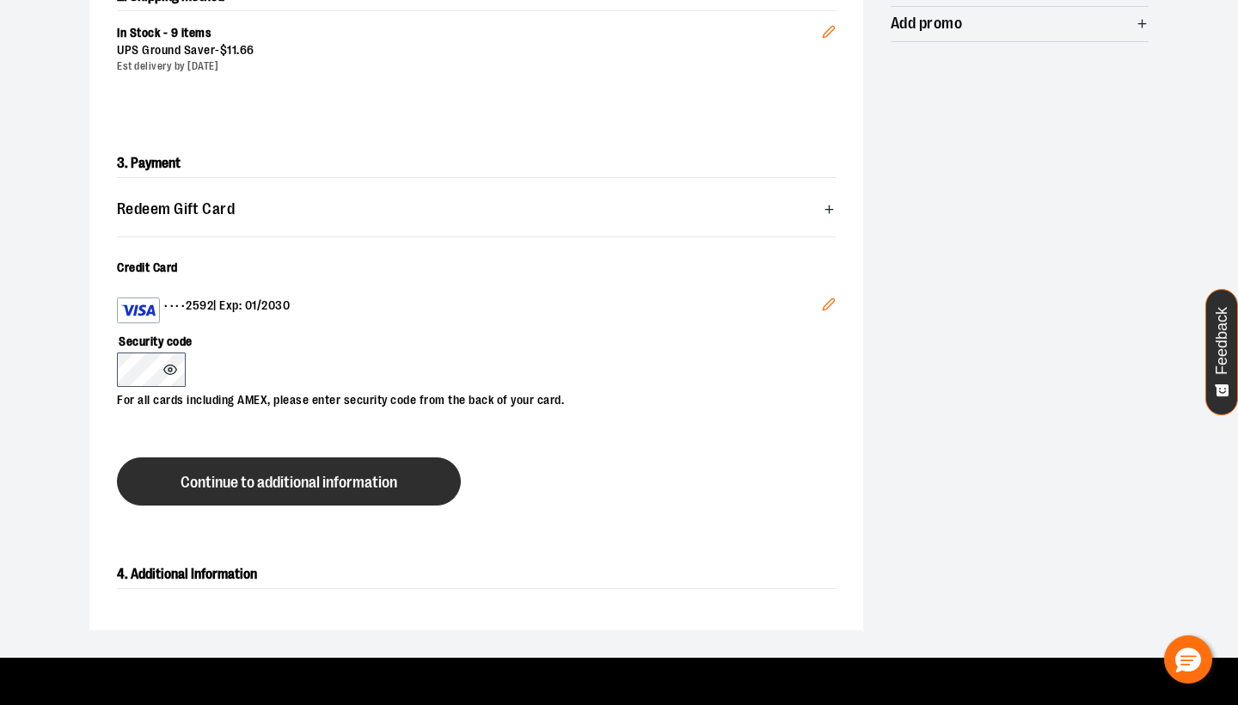
click at [249, 478] on span "Continue to additional information" at bounding box center [289, 483] width 217 height 16
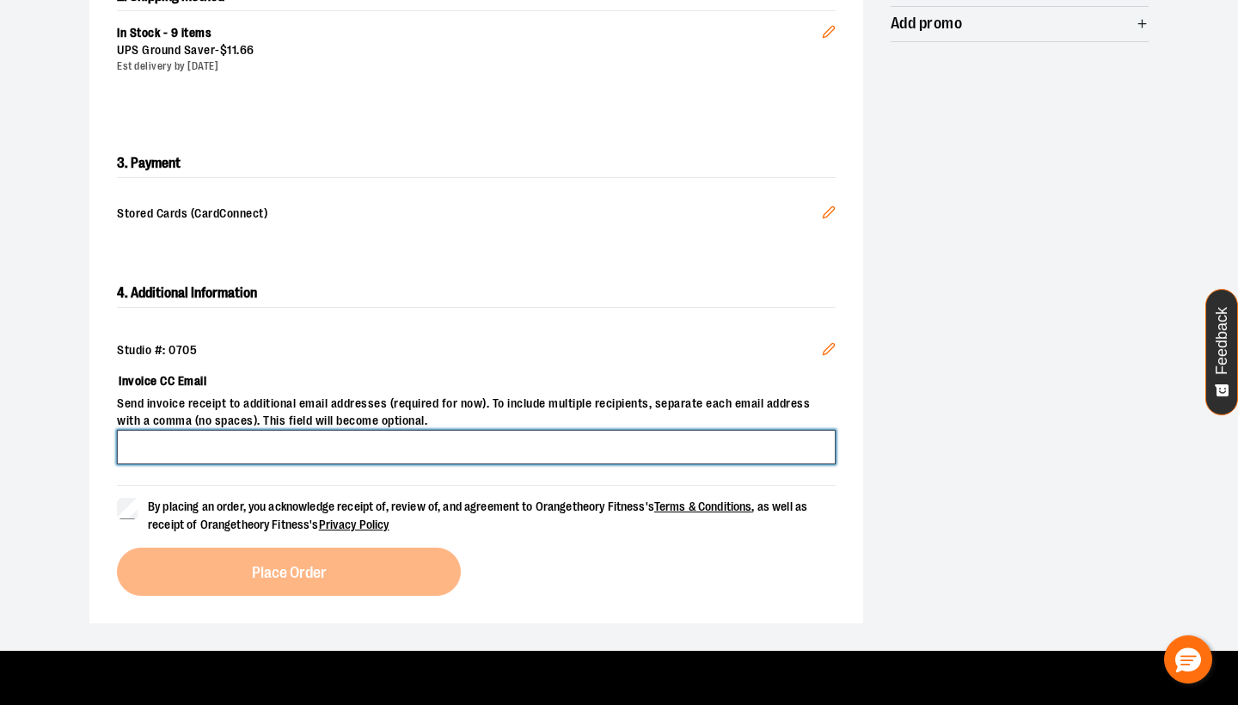
click at [226, 454] on input "Invoice CC Email" at bounding box center [476, 447] width 719 height 34
type input "**********"
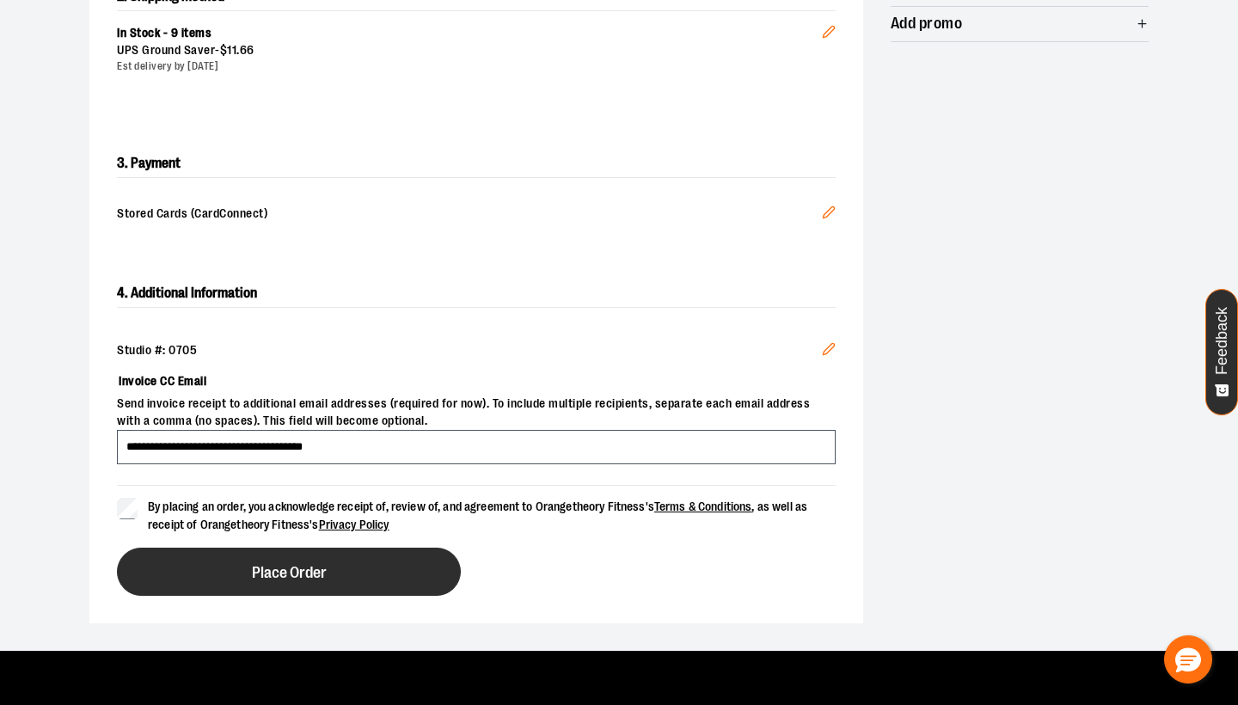
click at [365, 578] on button "Place Order" at bounding box center [289, 572] width 344 height 48
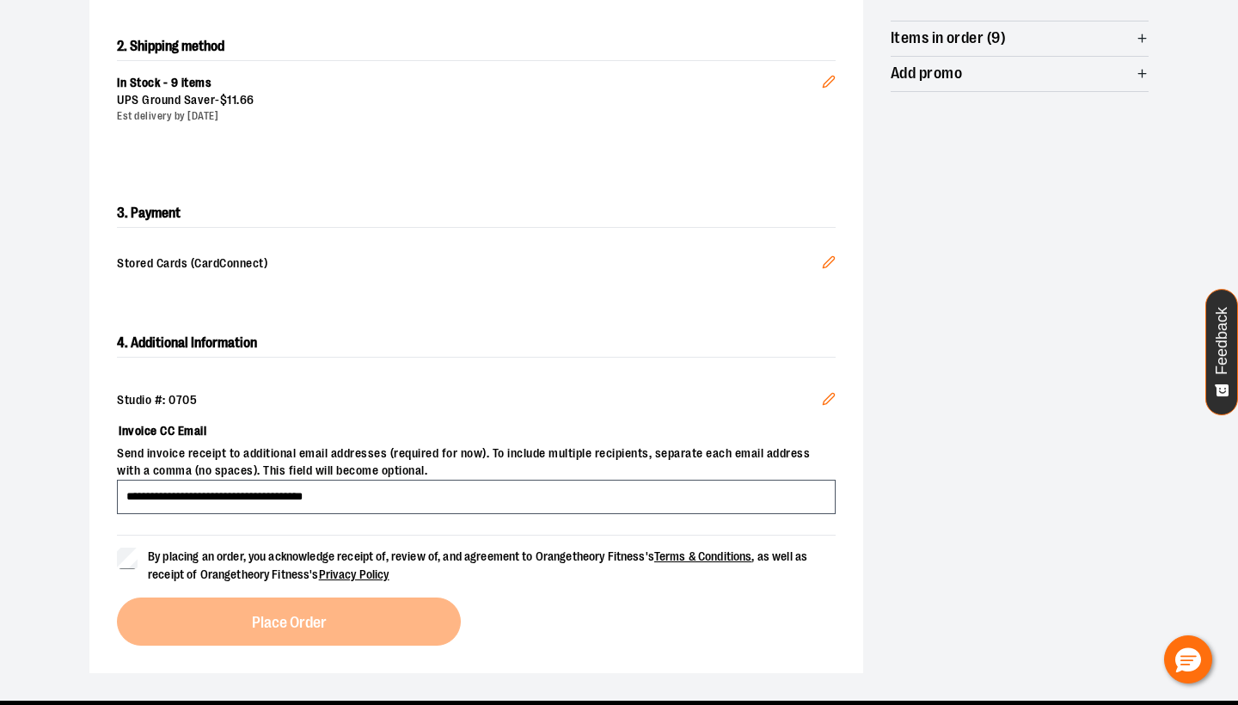
scroll to position [346, 0]
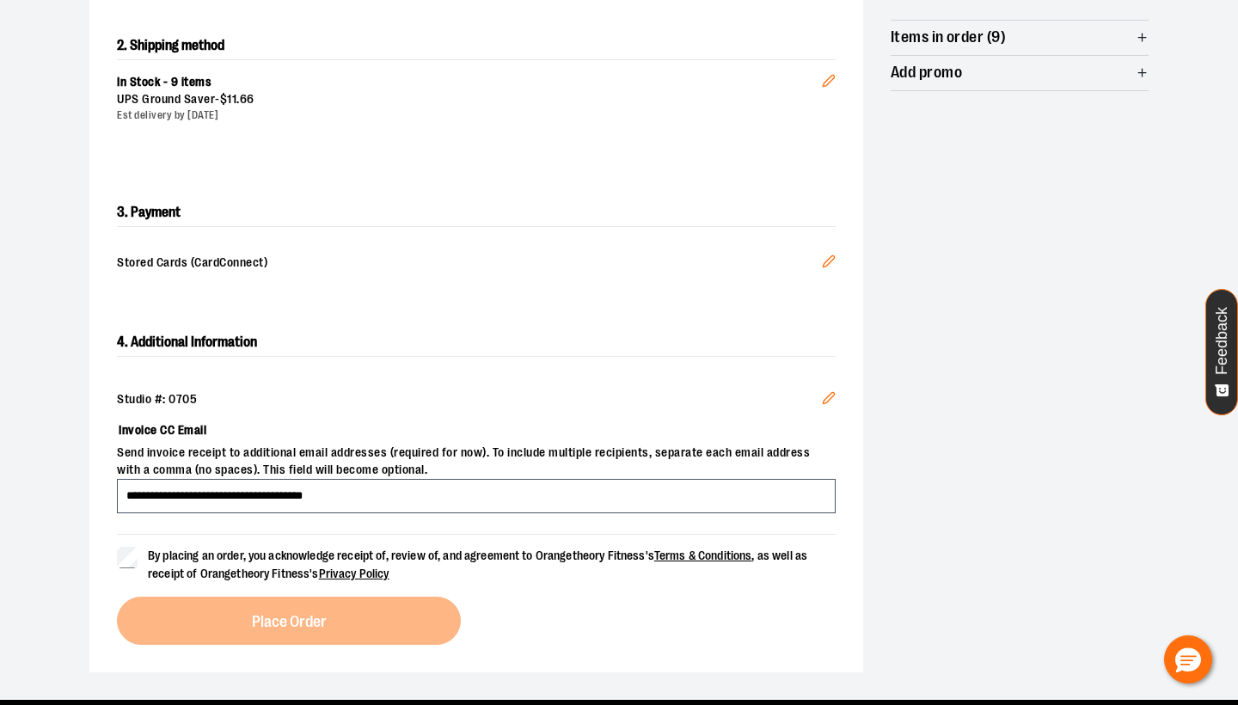
click at [833, 392] on icon "Edit" at bounding box center [829, 398] width 14 height 14
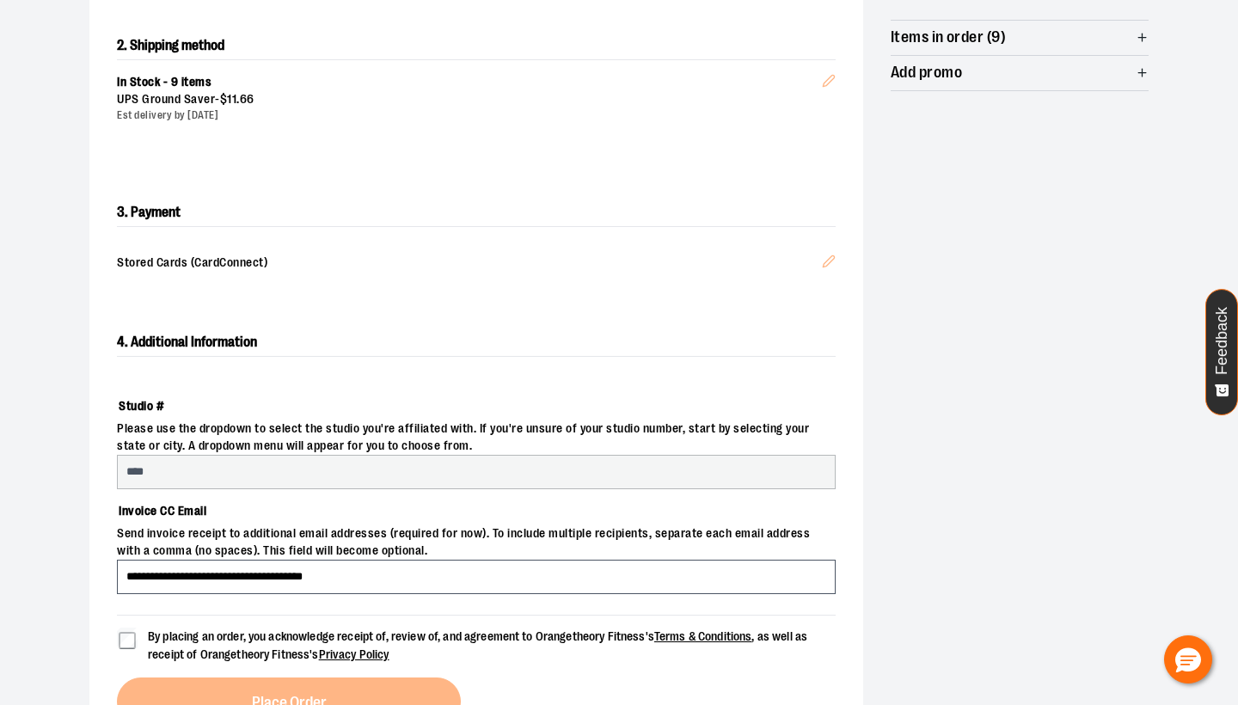
select select "***"
select select "****"
select select "**********"
select select "****"
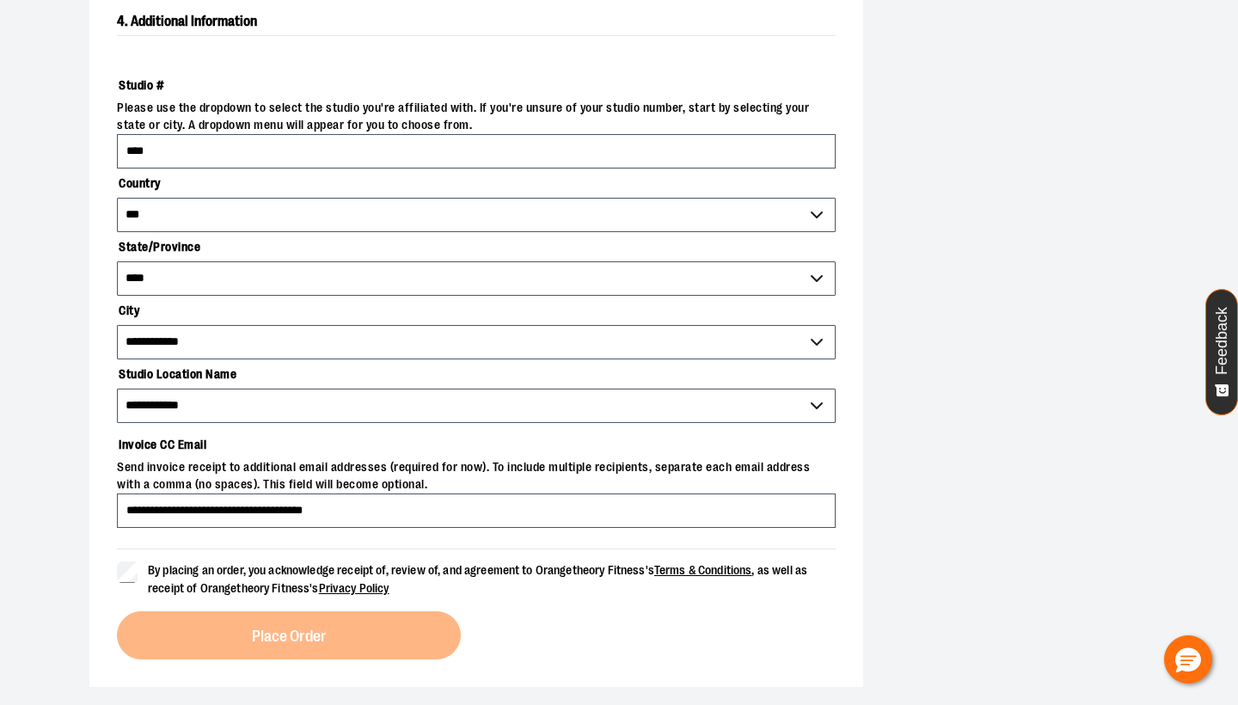
scroll to position [667, 0]
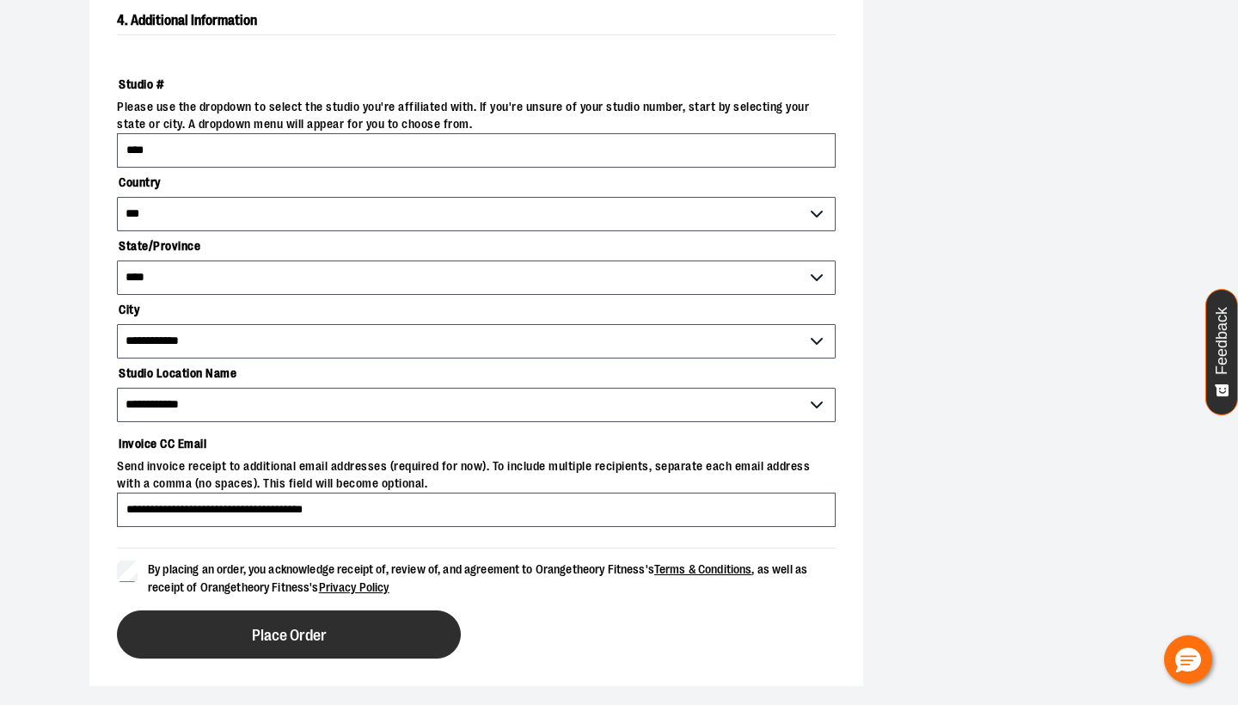
click at [304, 636] on span "Place Order" at bounding box center [289, 636] width 75 height 16
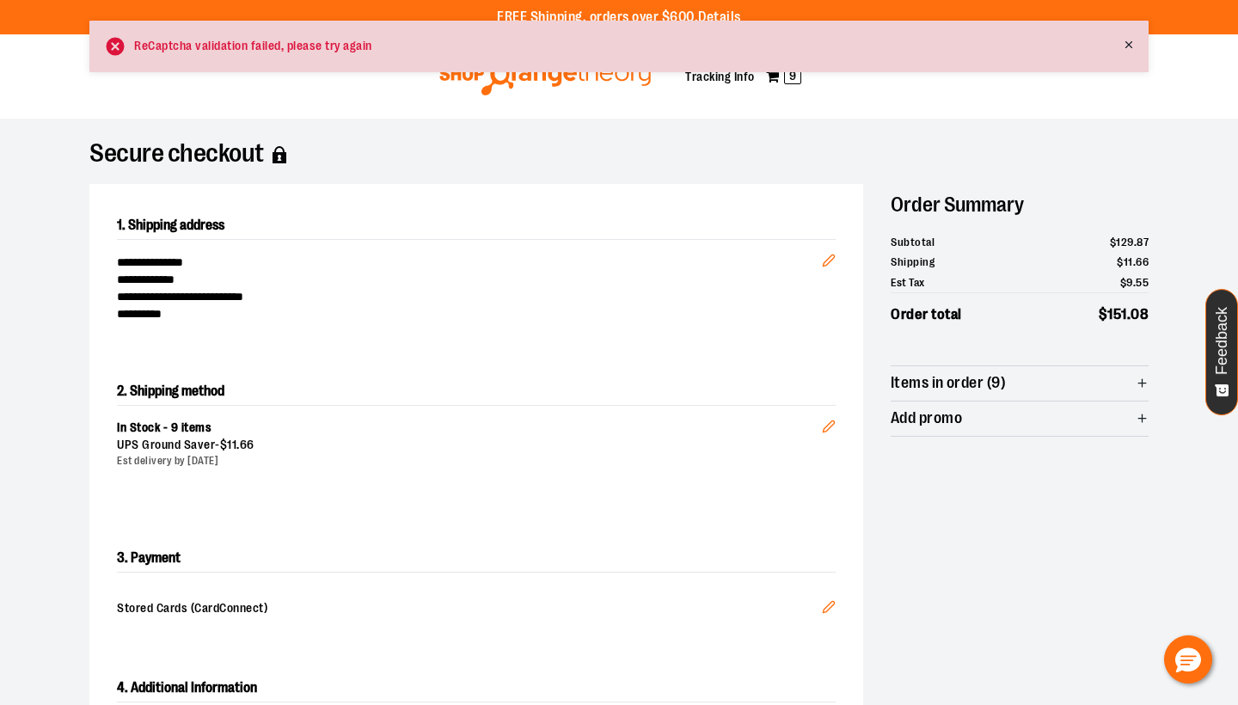
scroll to position [0, 0]
click at [1132, 43] on icon at bounding box center [1129, 45] width 12 height 12
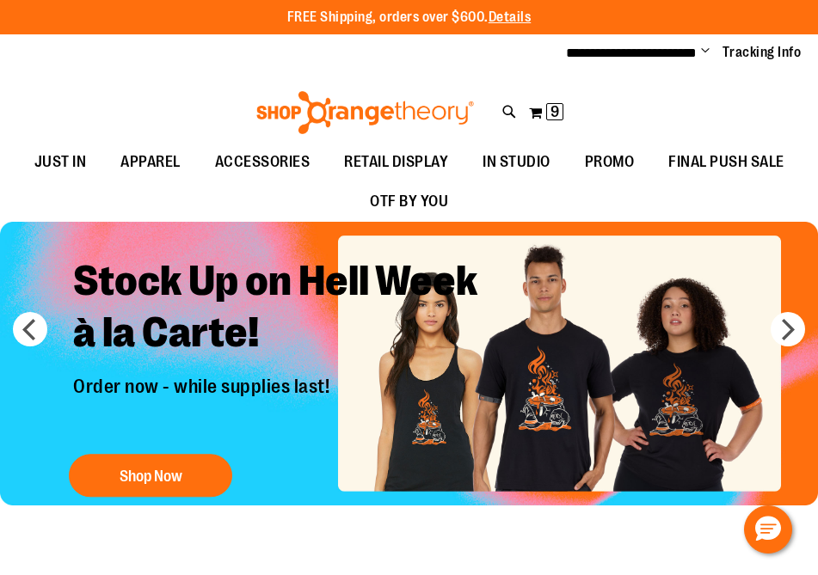
click at [705, 52] on span "Change" at bounding box center [705, 52] width 9 height 16
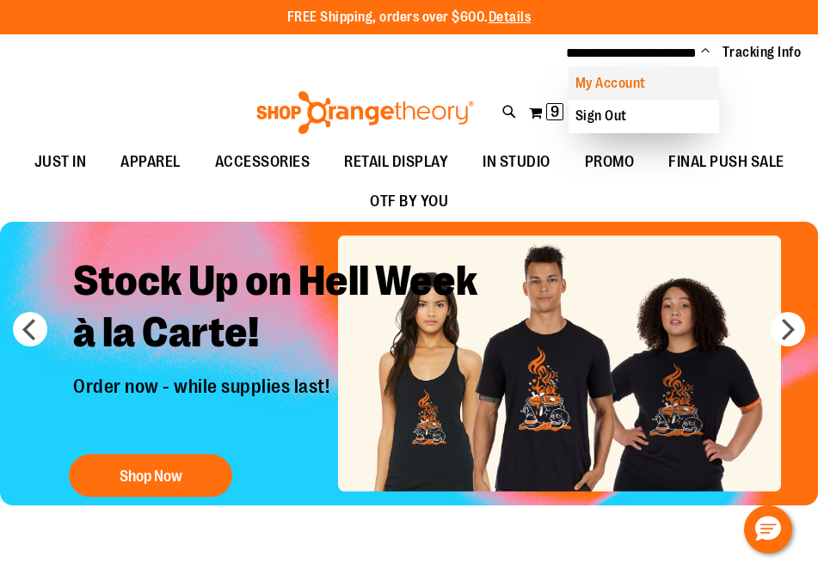
click at [623, 88] on link "My Account" at bounding box center [643, 83] width 150 height 33
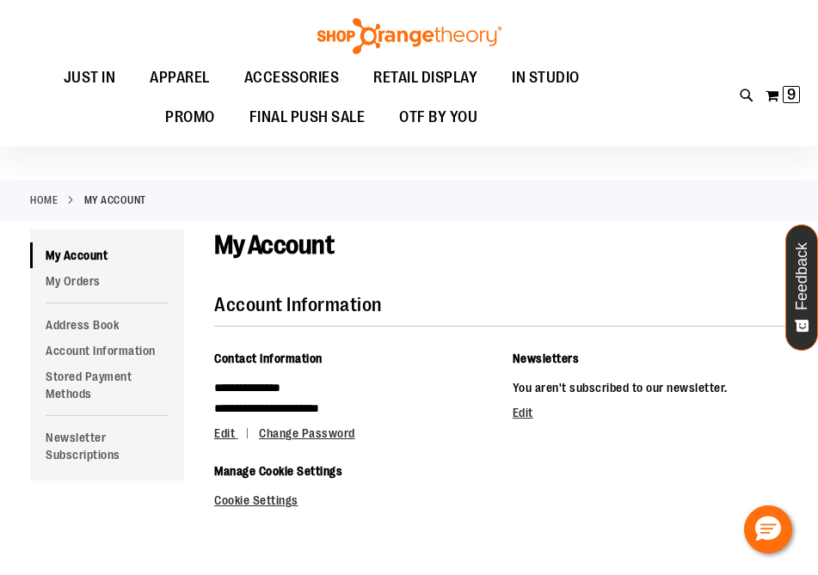
scroll to position [40, 0]
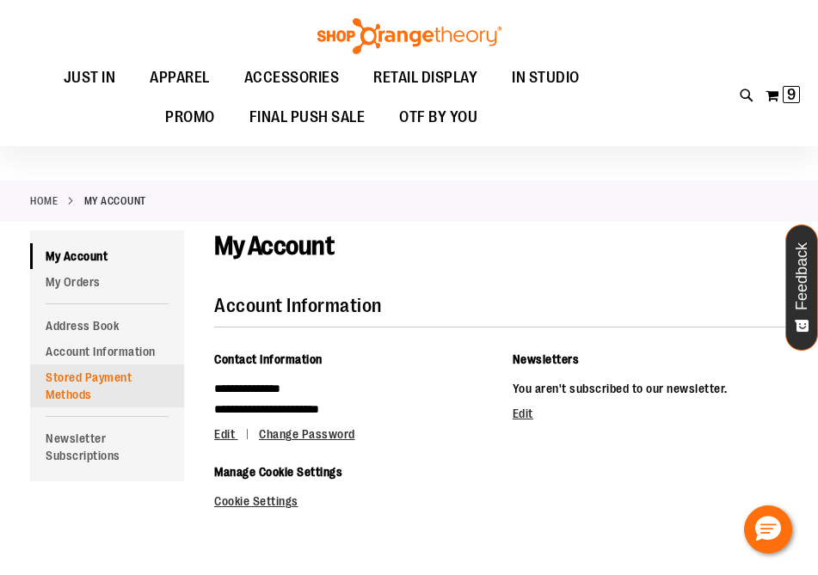
click at [89, 388] on link "Stored Payment Methods" at bounding box center [107, 386] width 154 height 43
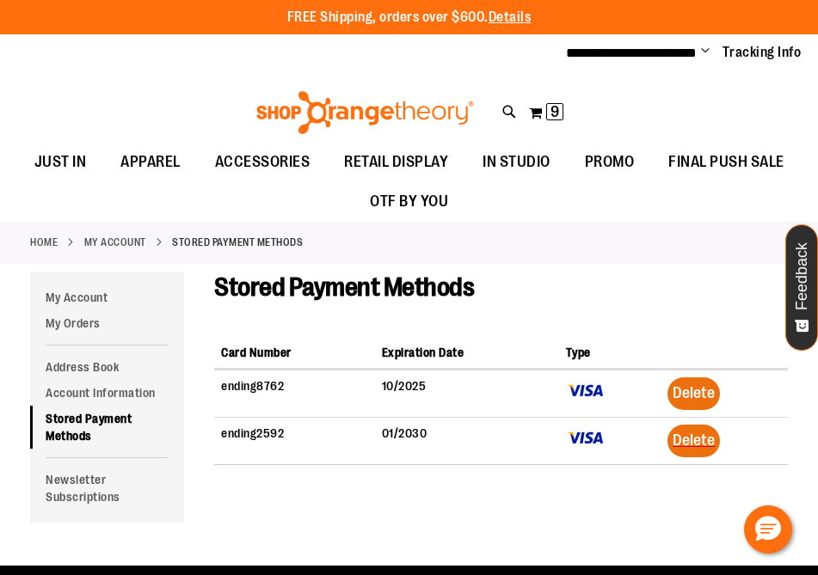
click at [703, 389] on span "Delete" at bounding box center [693, 392] width 42 height 17
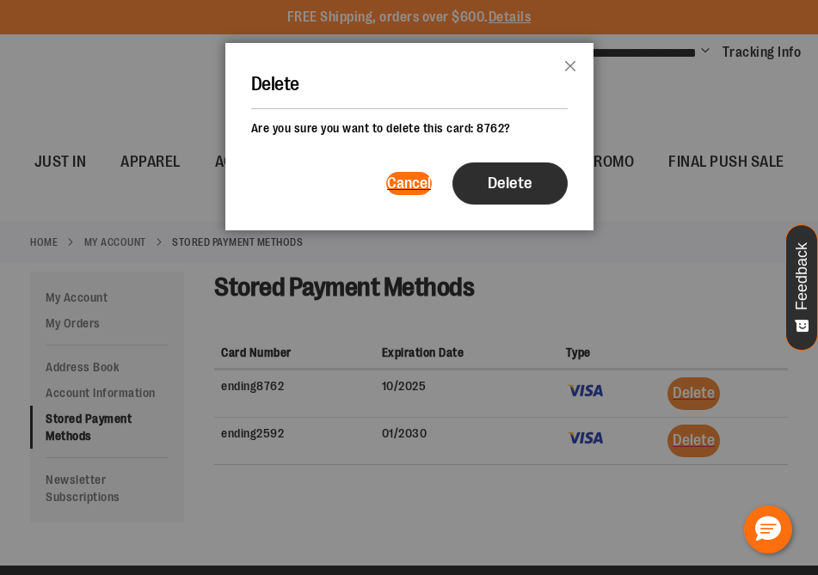
click at [519, 184] on span "Delete" at bounding box center [510, 183] width 45 height 19
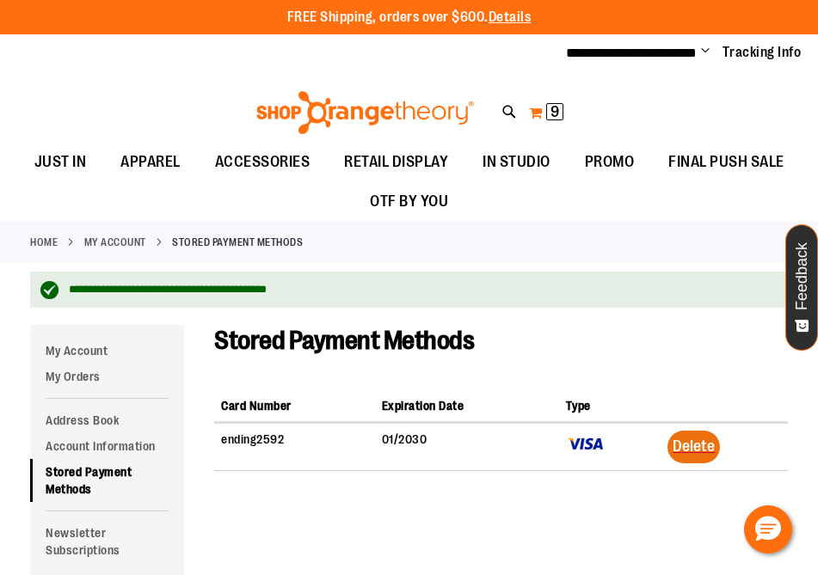
click at [553, 109] on span "9" at bounding box center [554, 111] width 9 height 17
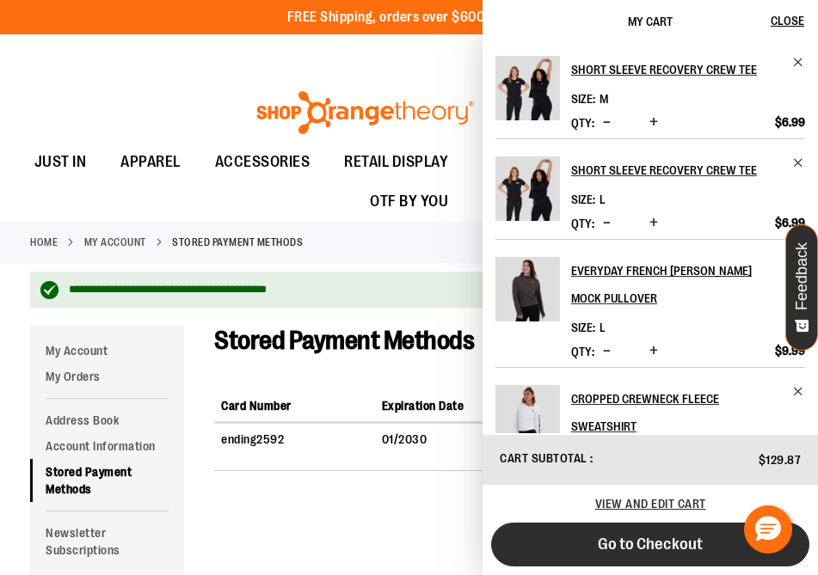
click at [650, 552] on span "Go to Checkout" at bounding box center [650, 544] width 105 height 19
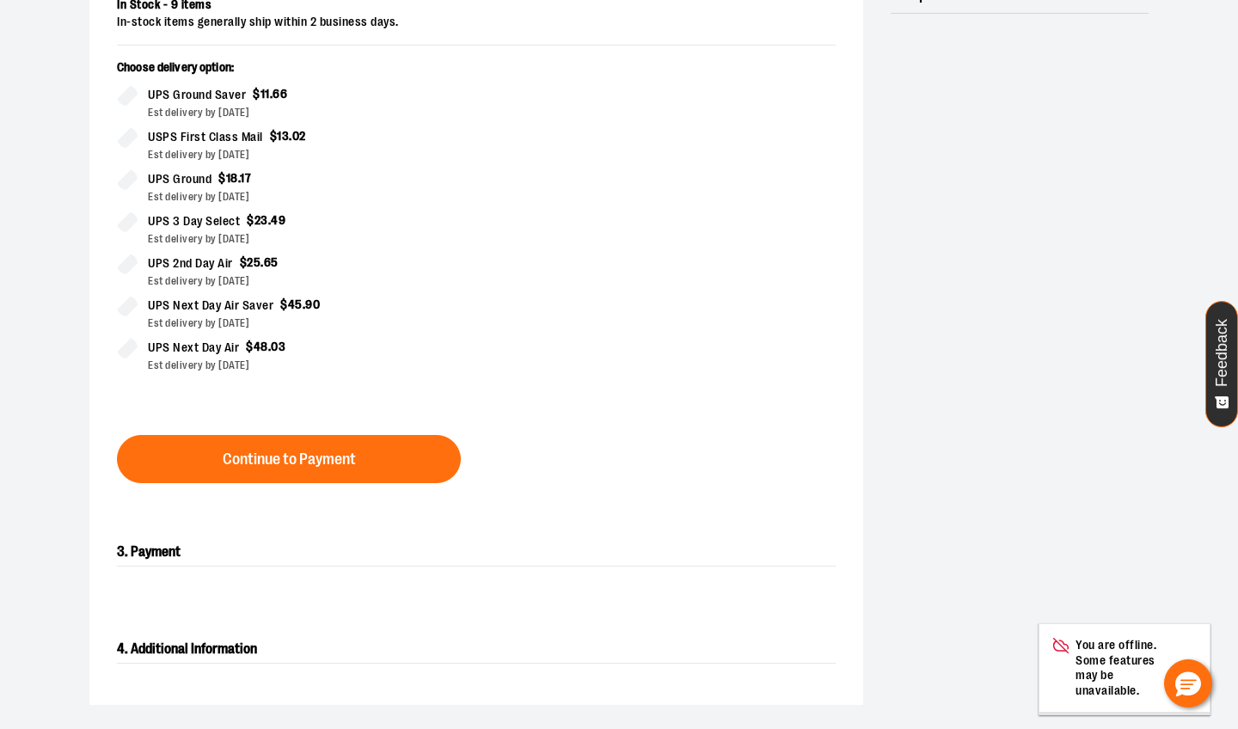
scroll to position [424, 0]
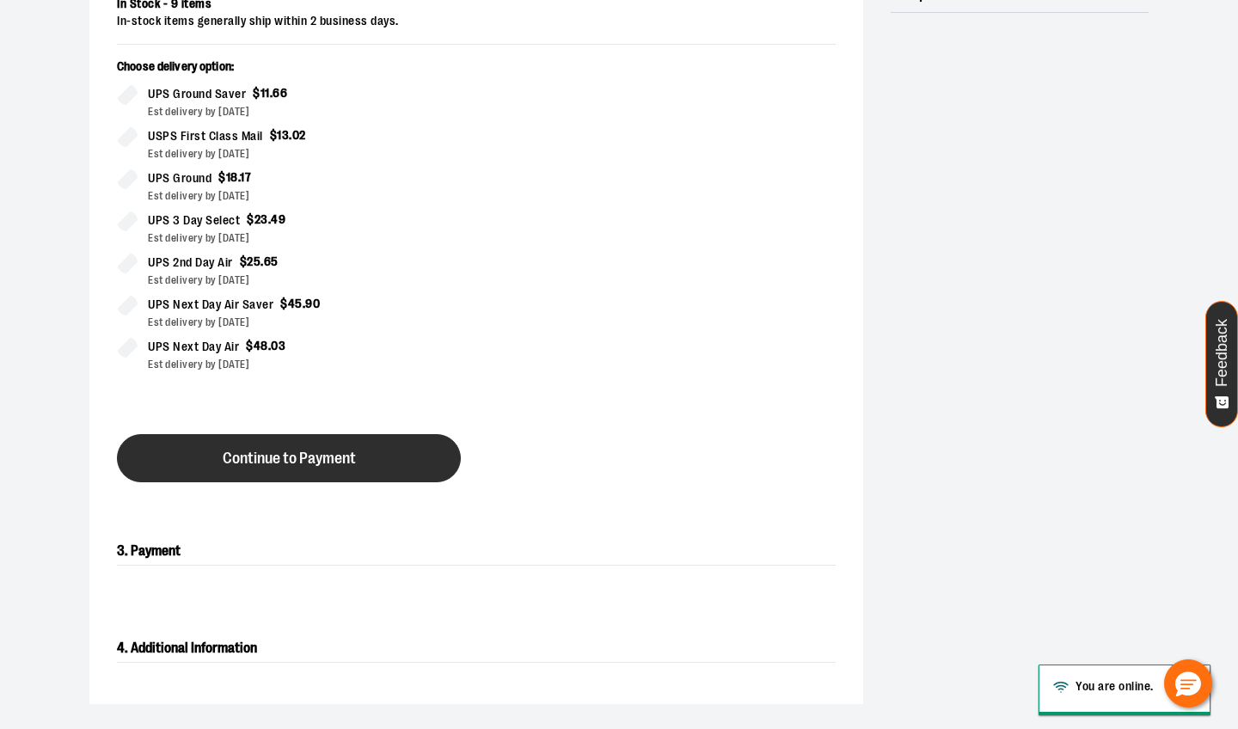
click at [294, 464] on span "Continue to Payment" at bounding box center [289, 459] width 133 height 16
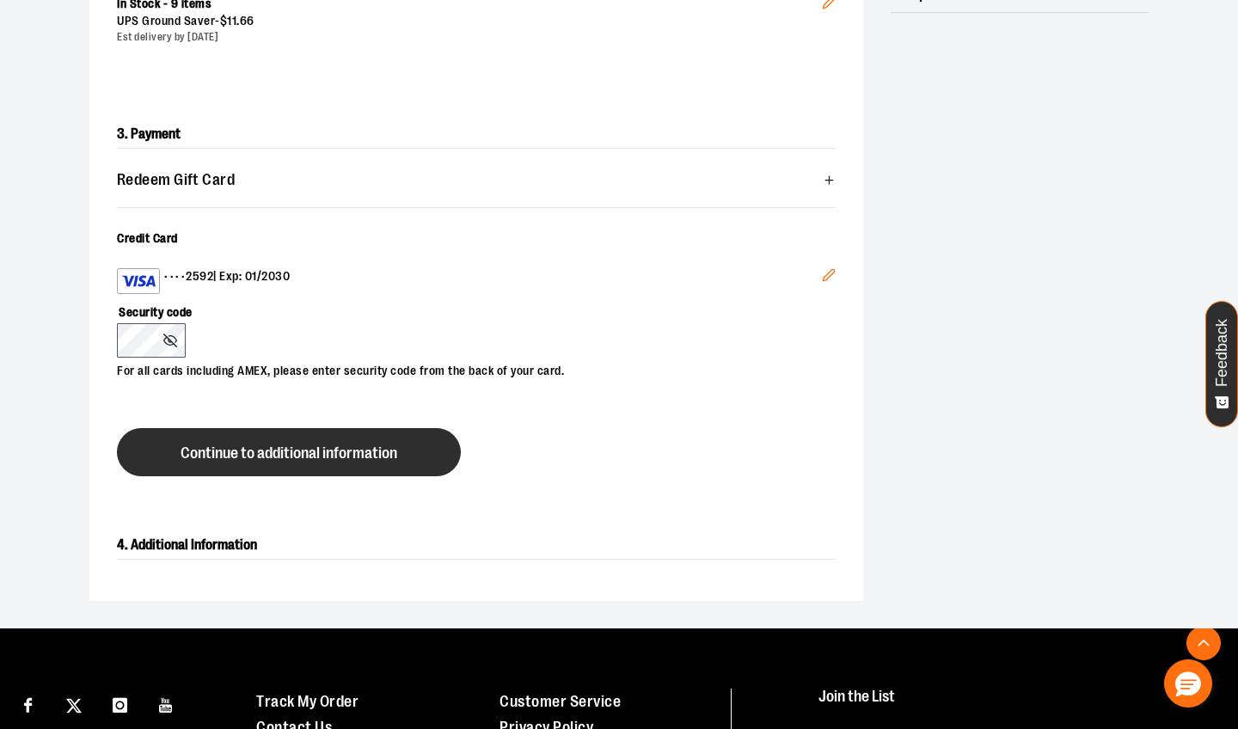
click at [279, 460] on span "Continue to additional information" at bounding box center [289, 453] width 217 height 16
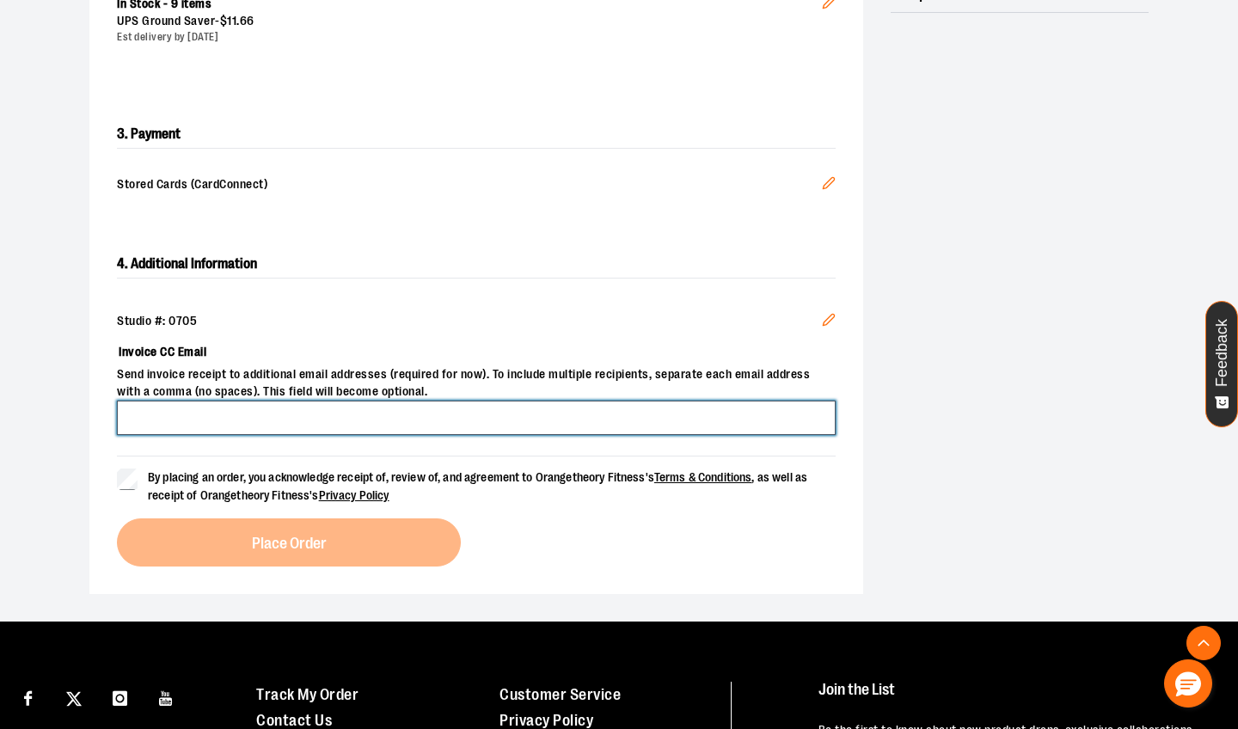
click at [218, 420] on input "Invoice CC Email" at bounding box center [476, 418] width 719 height 34
type input "**********"
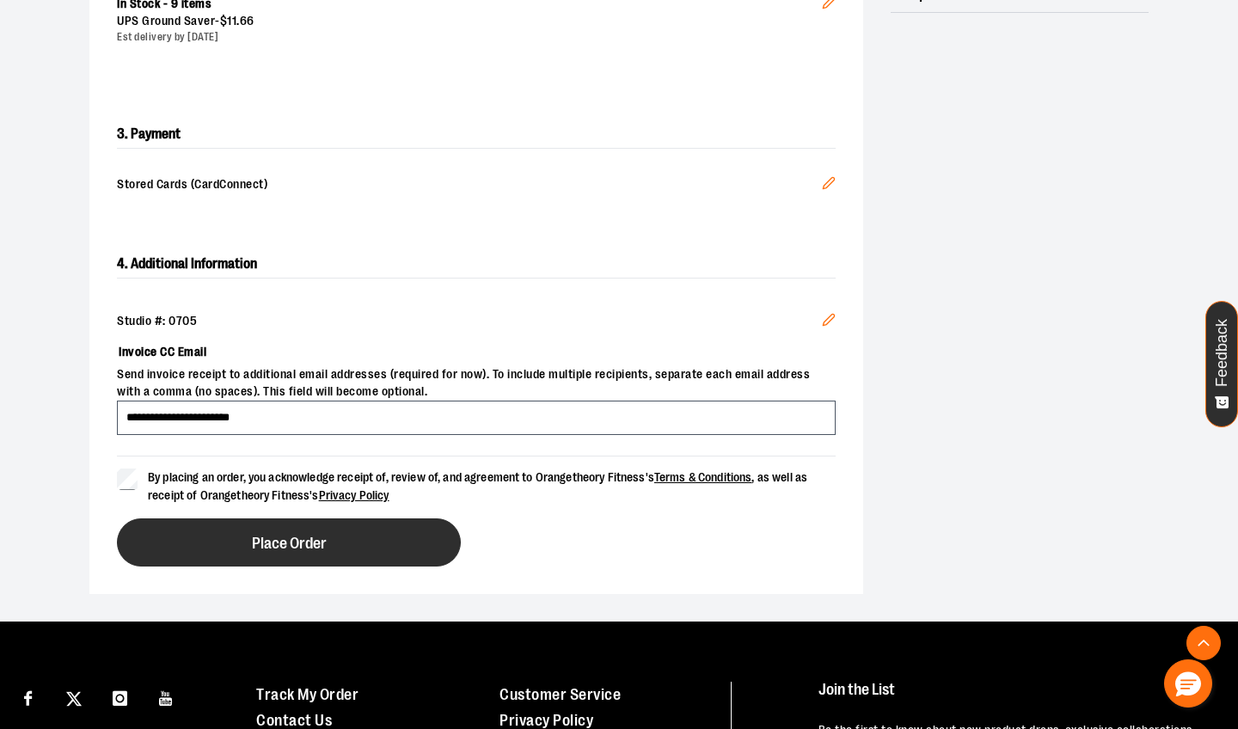
click at [316, 553] on button "Place Order" at bounding box center [289, 543] width 344 height 48
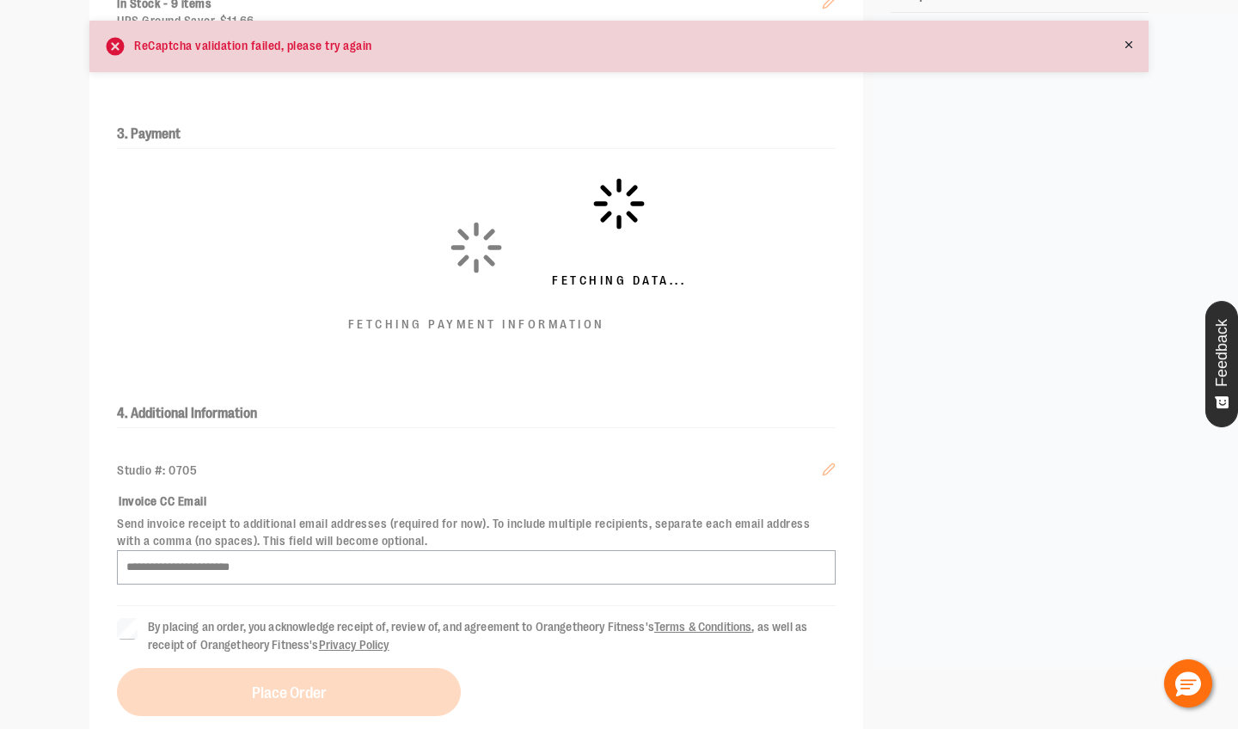
click at [1220, 365] on span "Feedback" at bounding box center [1222, 353] width 16 height 68
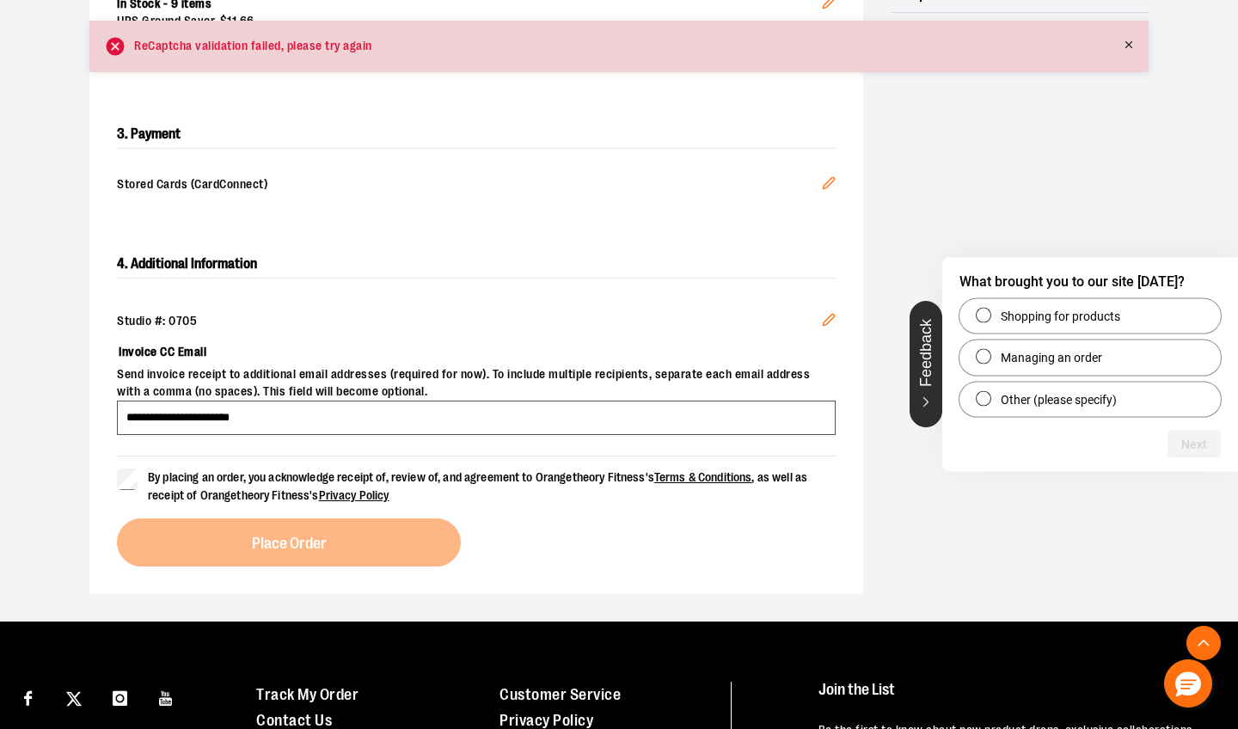
click at [917, 414] on button "Feedback" at bounding box center [926, 364] width 33 height 126
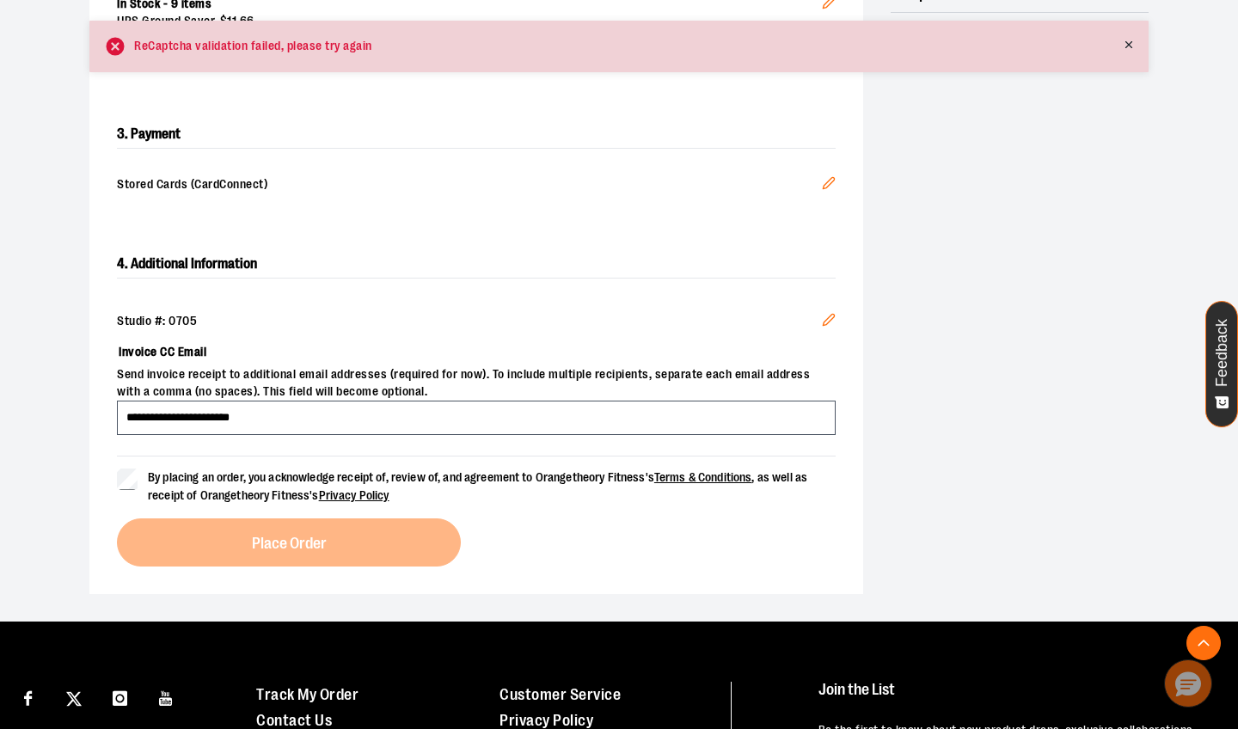
click at [1191, 696] on icon "Hello, have a question? Let’s chat." at bounding box center [1188, 685] width 26 height 26
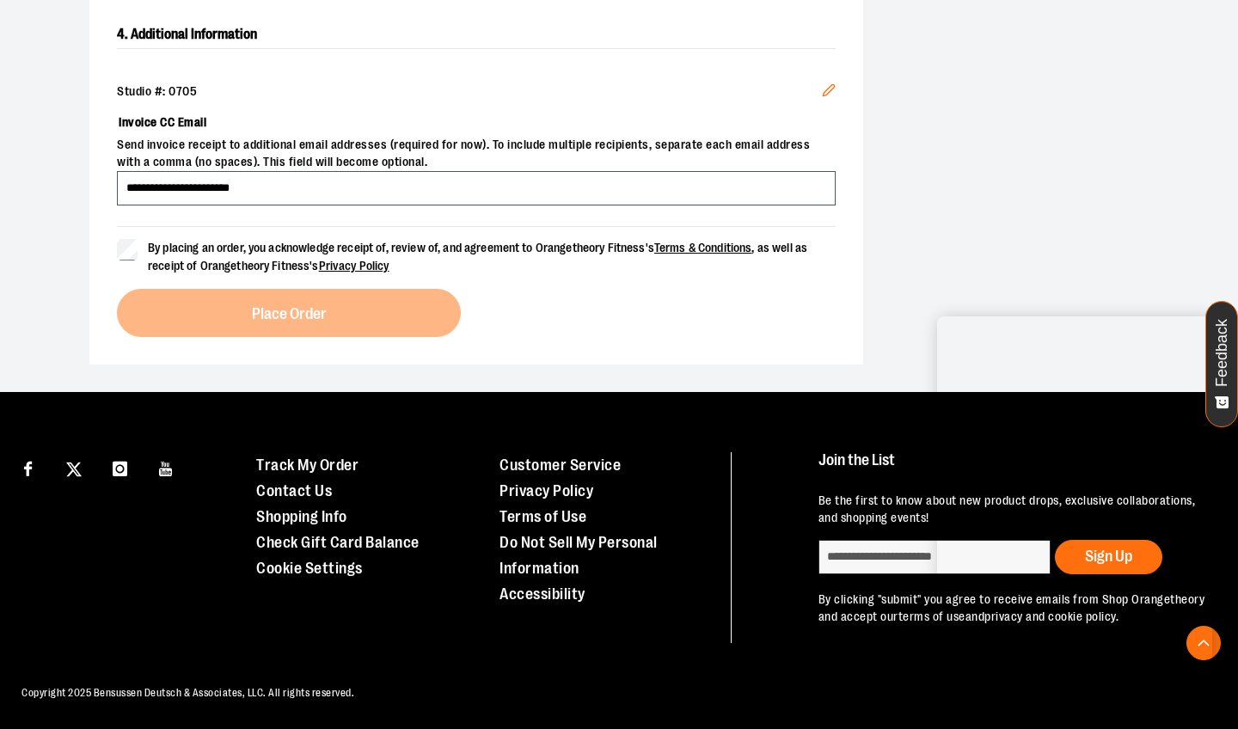
scroll to position [653, 0]
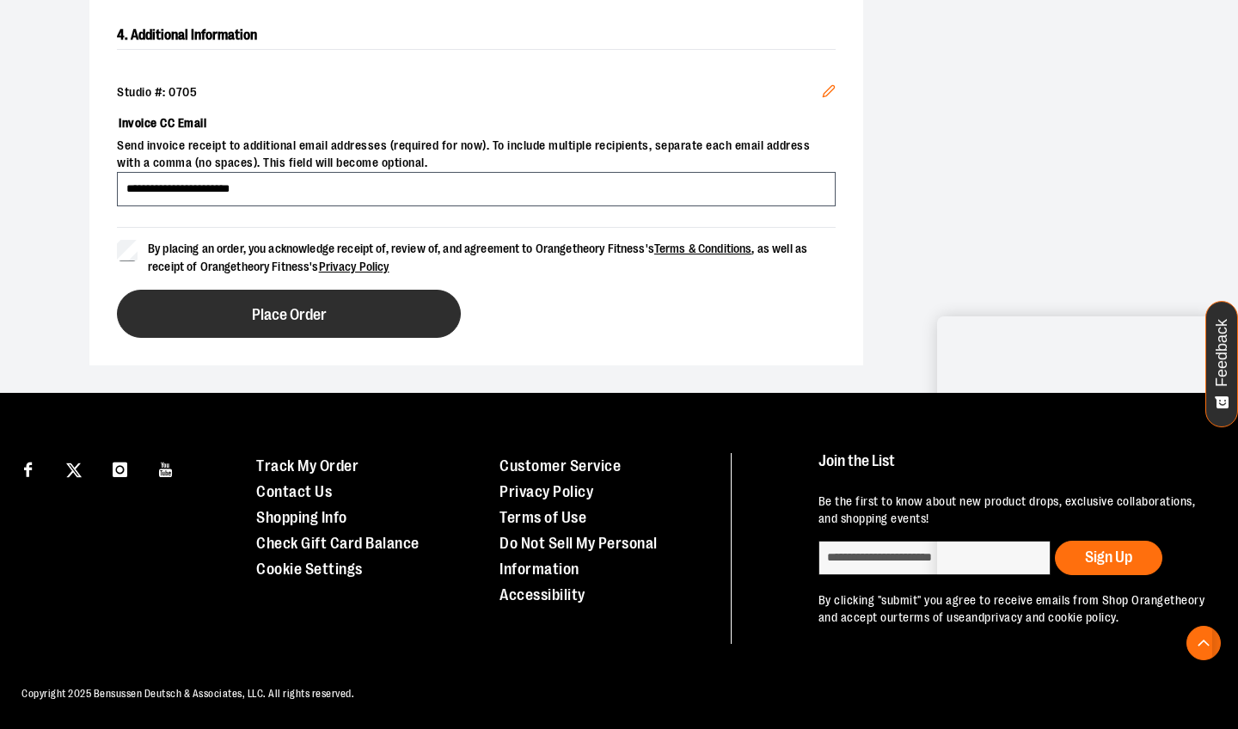
click at [263, 312] on span "Place Order" at bounding box center [289, 315] width 75 height 16
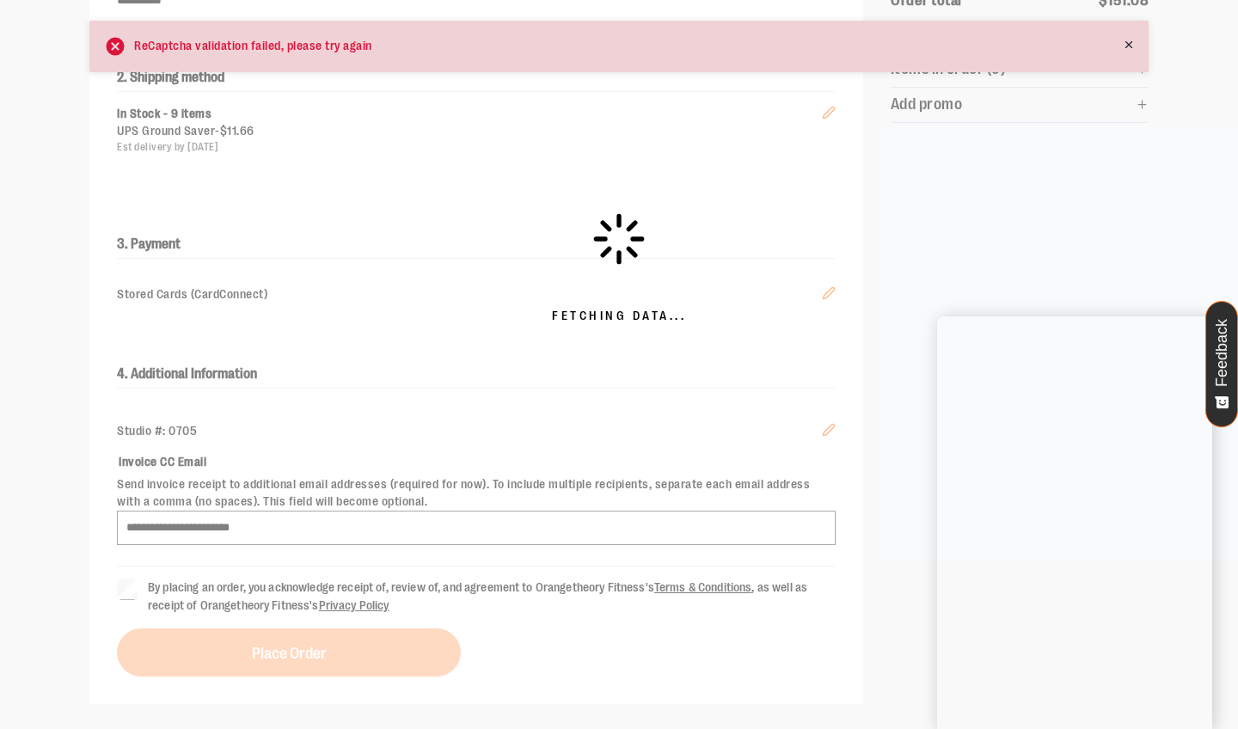
scroll to position [313, 0]
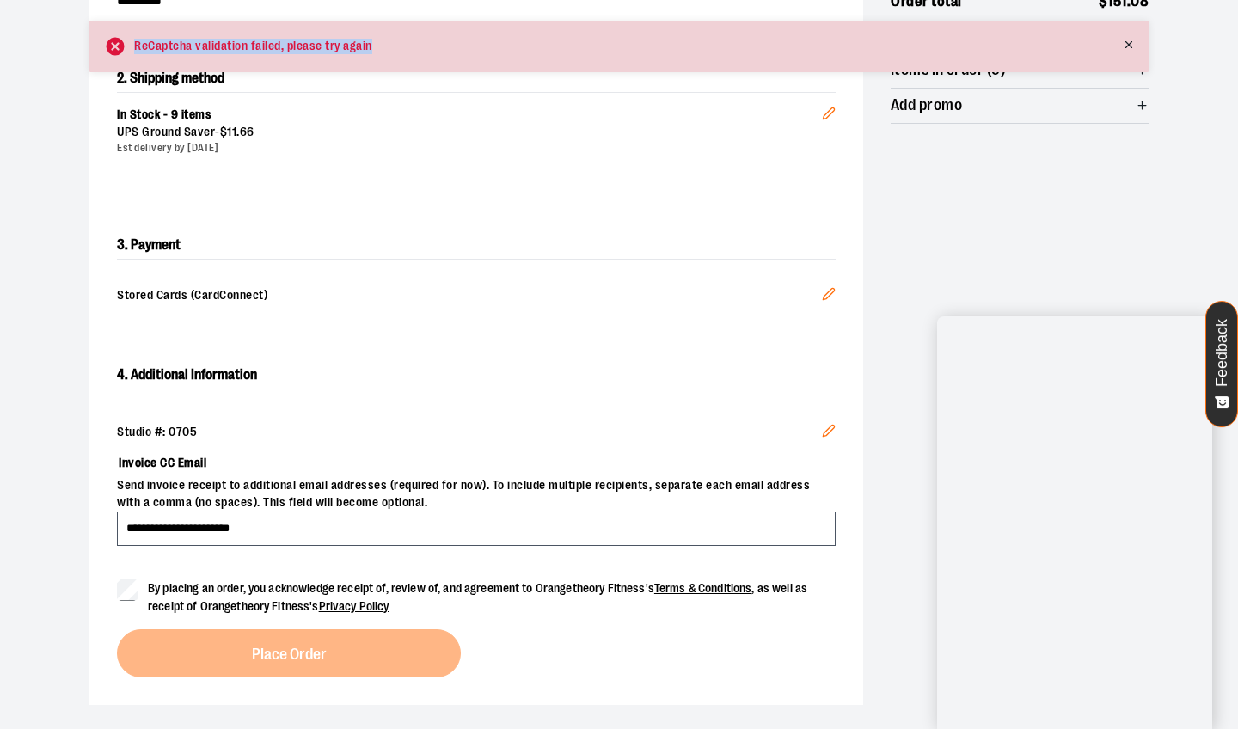
drag, startPoint x: 134, startPoint y: 44, endPoint x: 373, endPoint y: 52, distance: 239.2
click at [373, 52] on div "ReCaptcha validation failed, please try again" at bounding box center [618, 47] width 1059 height 52
copy div "ReCaptcha validation failed, please try again"
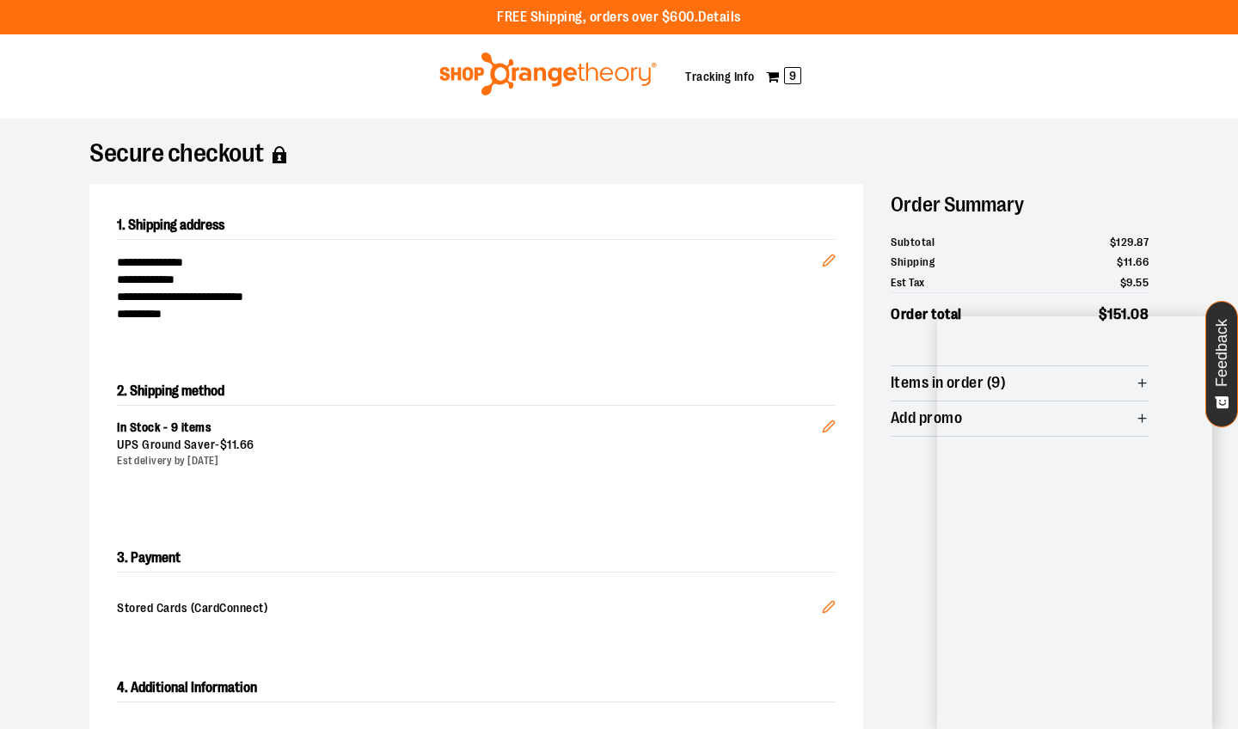
scroll to position [0, 0]
